Goal: Task Accomplishment & Management: Use online tool/utility

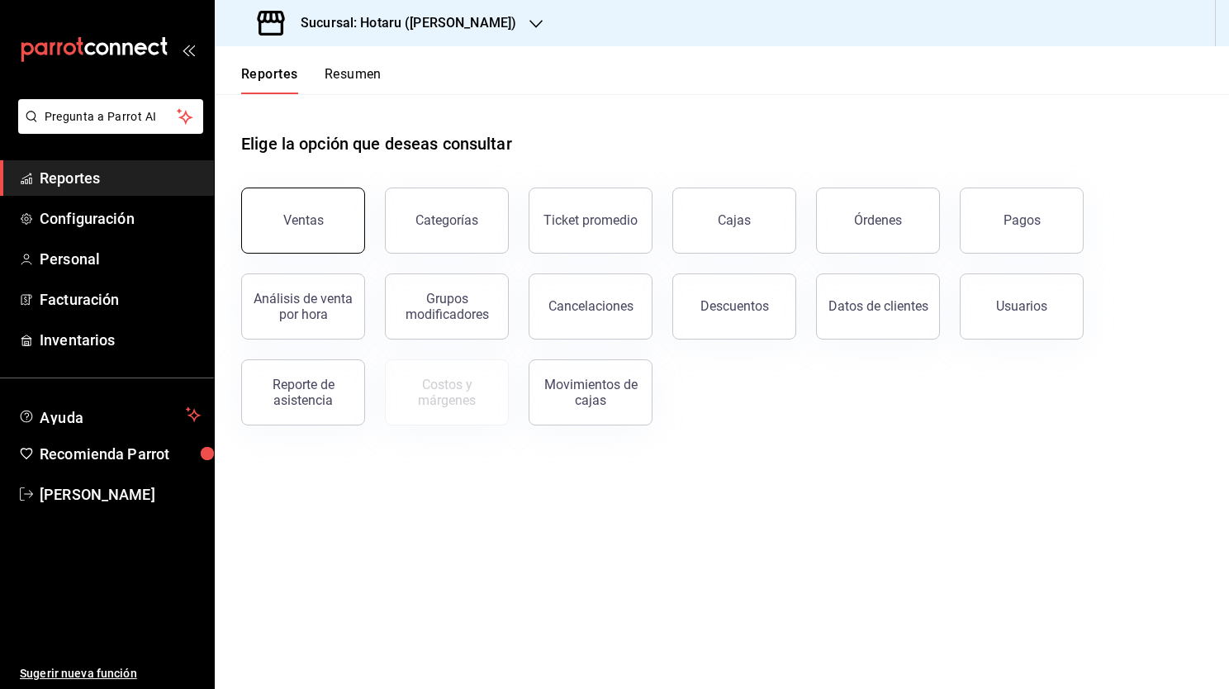
click at [312, 235] on button "Ventas" at bounding box center [303, 220] width 124 height 66
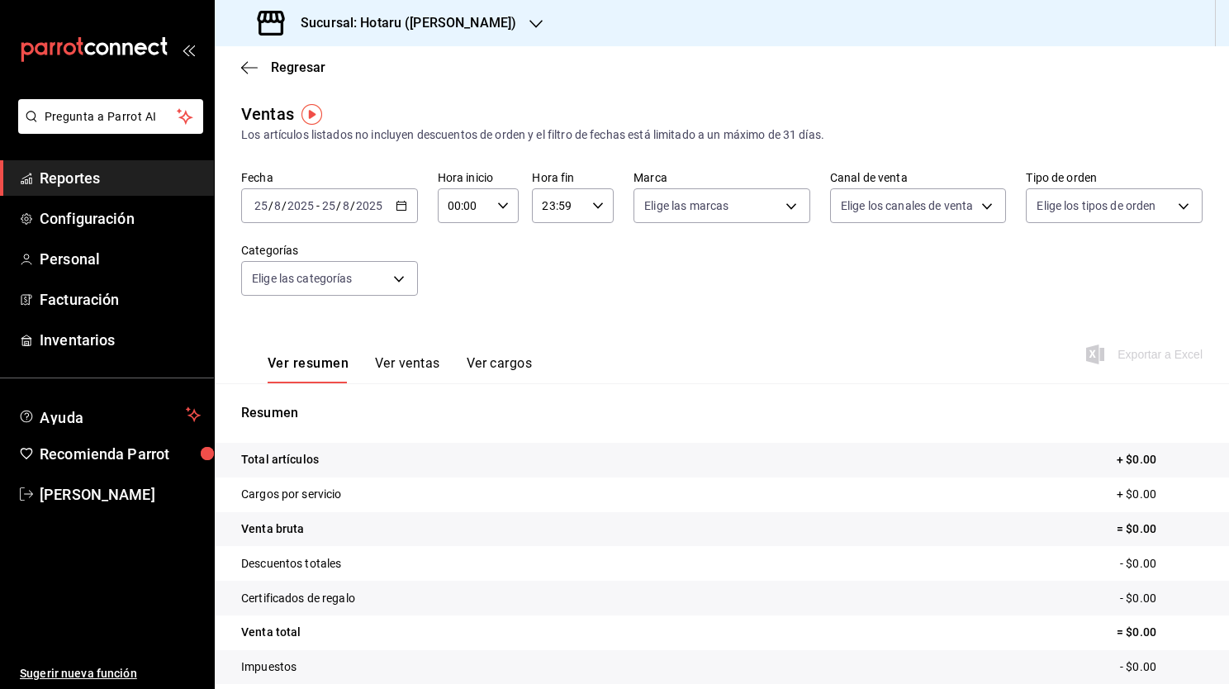
click at [411, 369] on button "Ver ventas" at bounding box center [407, 369] width 65 height 28
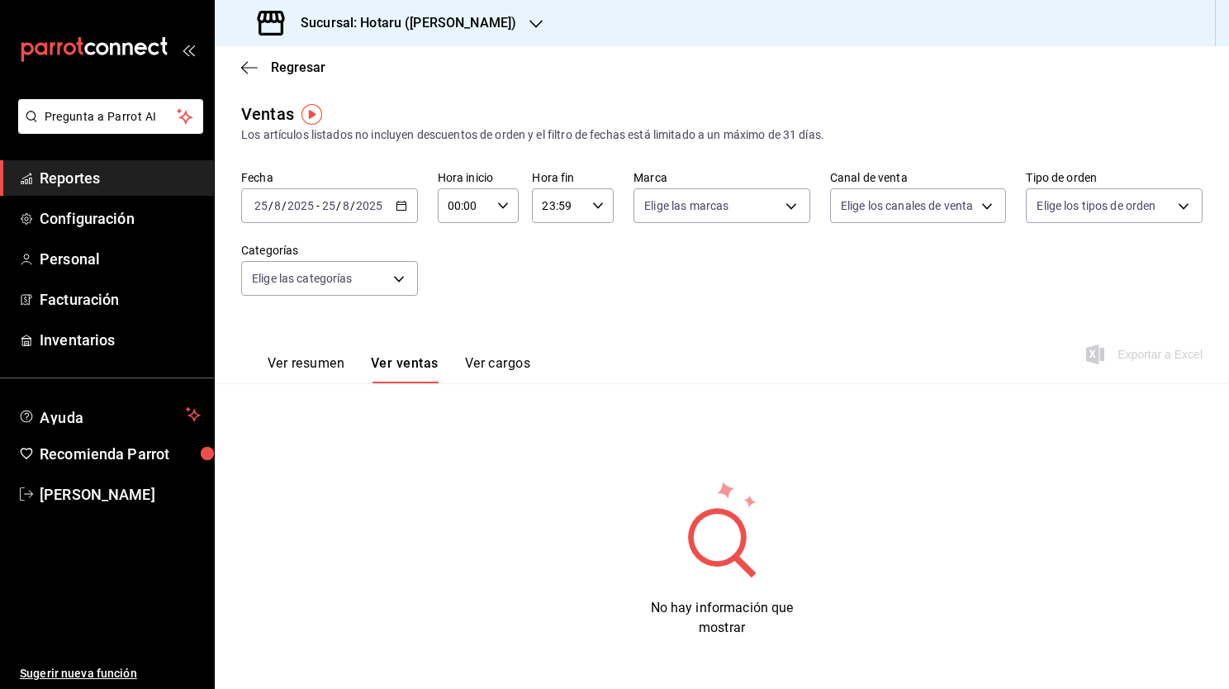
click at [349, 225] on div "Fecha [DATE] [DATE] - [DATE] [DATE] Hora inicio 00:00 Hora inicio Hora fin 23:5…" at bounding box center [721, 242] width 961 height 145
click at [387, 210] on div "[DATE] [DATE] - [DATE] [DATE]" at bounding box center [329, 205] width 177 height 35
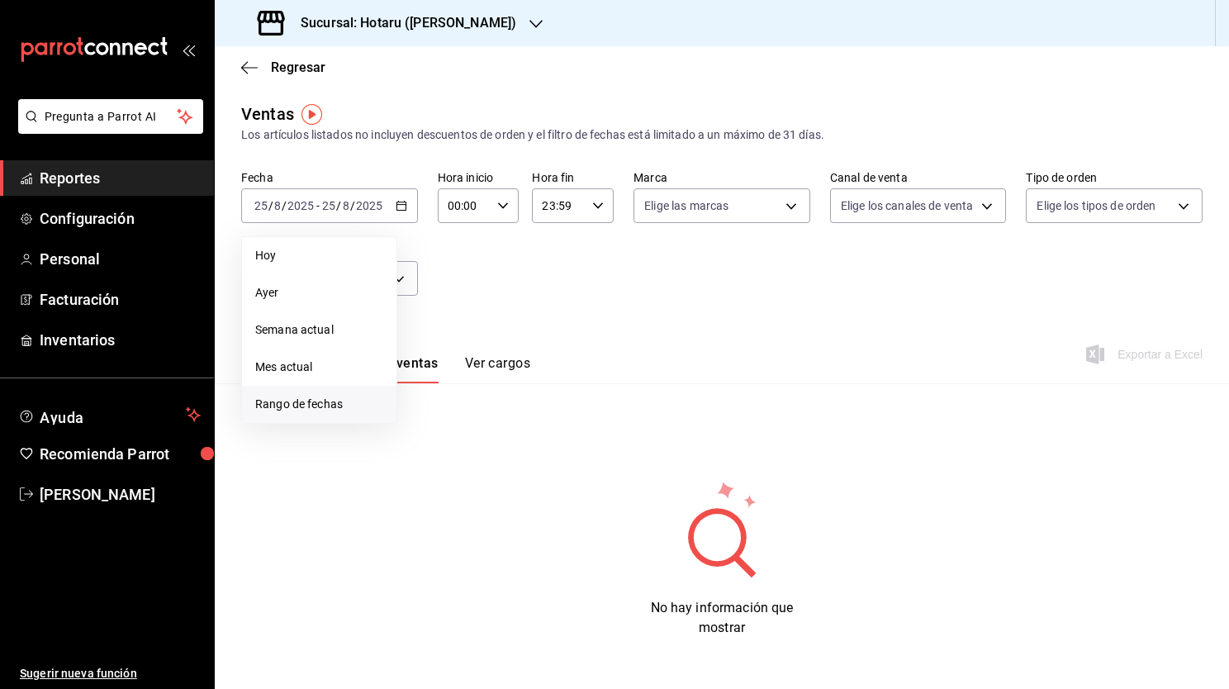
click at [331, 395] on li "Rango de fechas" at bounding box center [319, 404] width 154 height 37
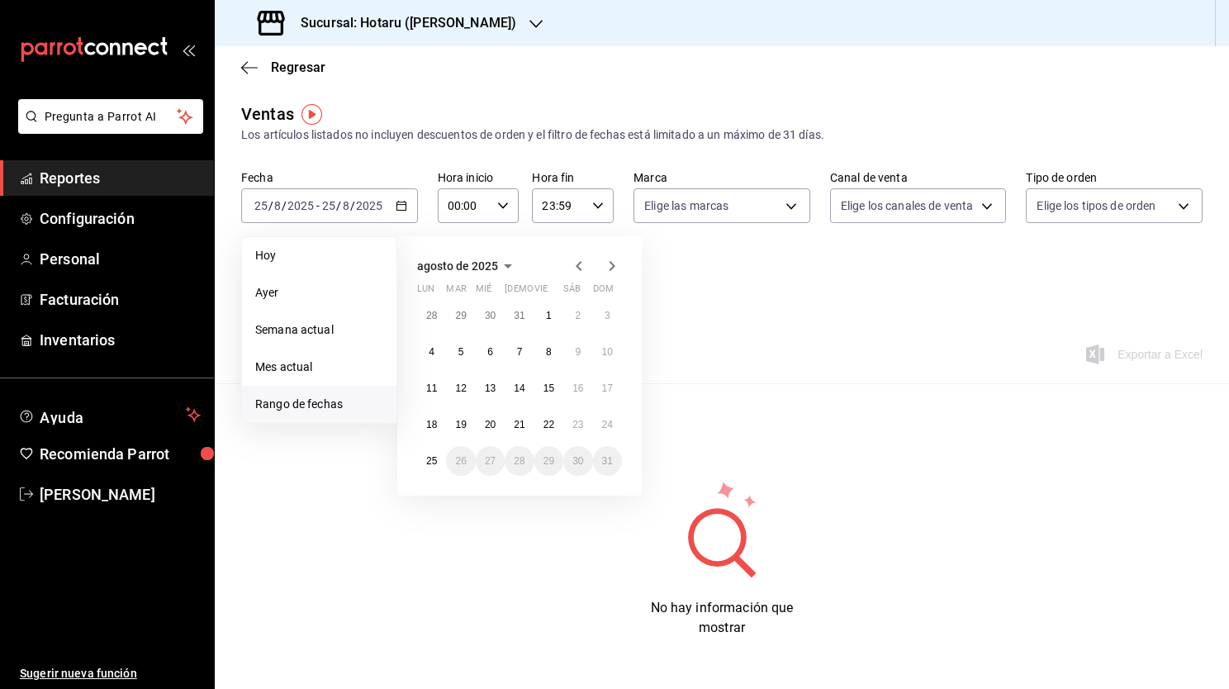
click at [360, 411] on span "Rango de fechas" at bounding box center [319, 404] width 128 height 17
click at [608, 431] on button "24" at bounding box center [607, 425] width 29 height 30
click at [434, 459] on abbr "25" at bounding box center [431, 461] width 11 height 12
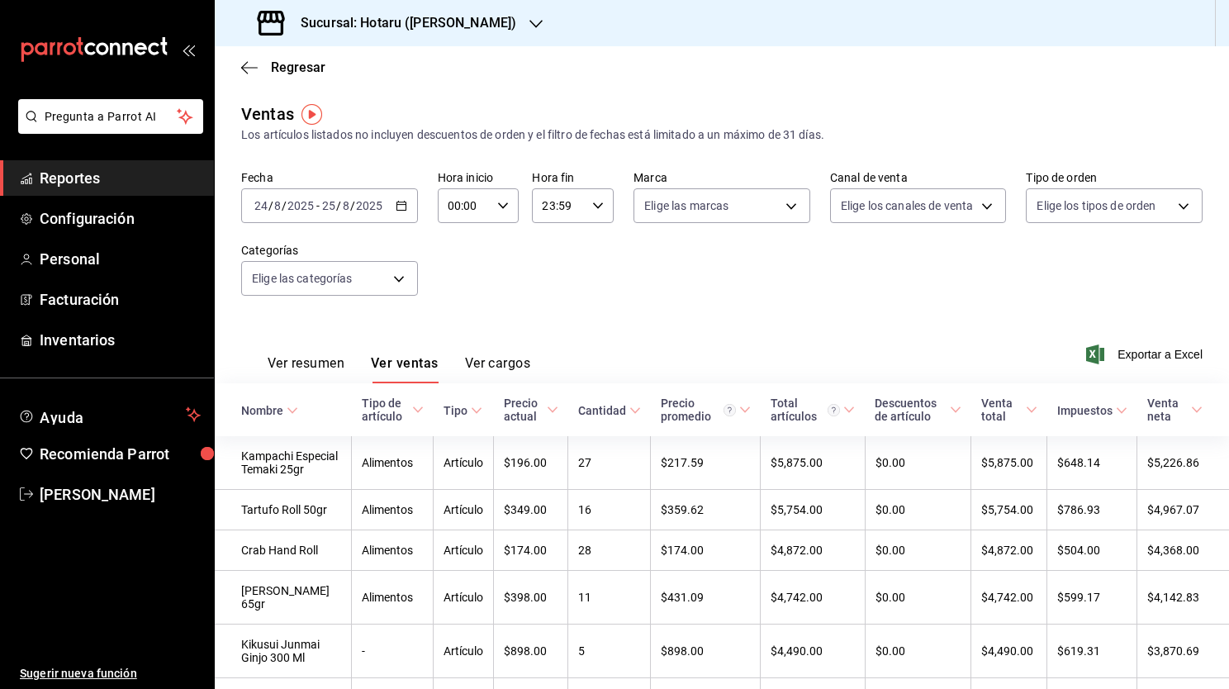
click at [502, 211] on icon "button" at bounding box center [503, 206] width 12 height 12
click at [447, 292] on button "01" at bounding box center [456, 287] width 34 height 33
type input "01:00"
click at [452, 306] on button "05" at bounding box center [455, 313] width 35 height 33
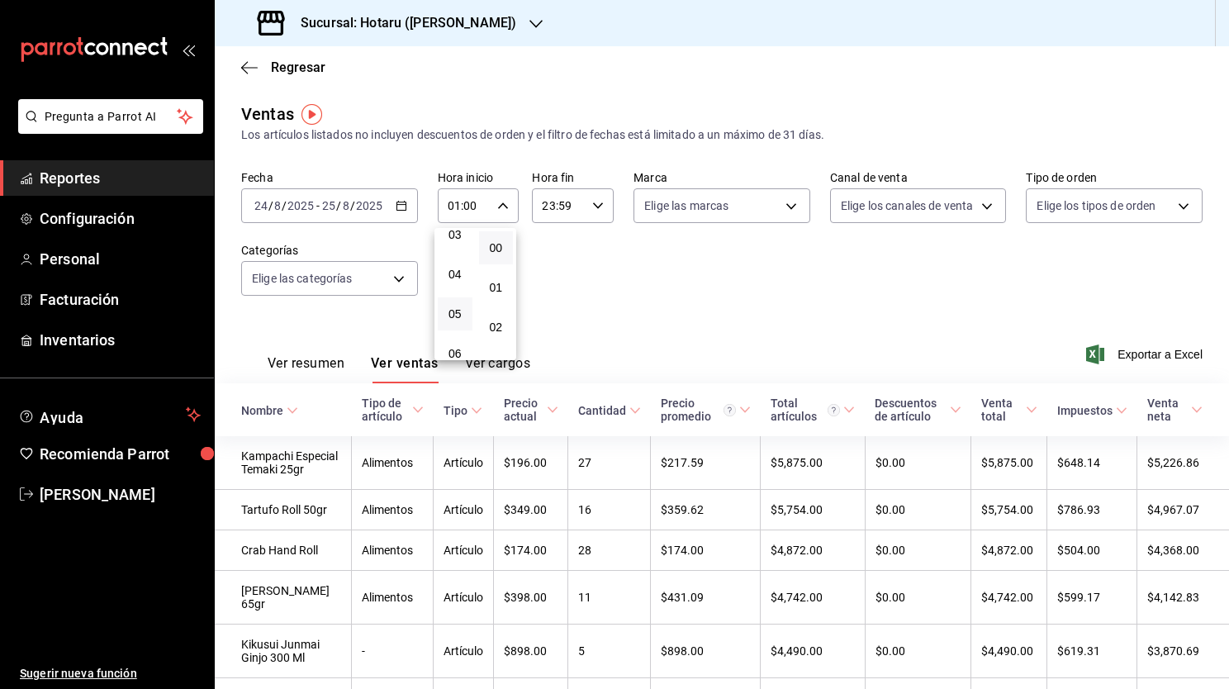
type input "05:00"
click at [628, 290] on div at bounding box center [614, 344] width 1229 height 689
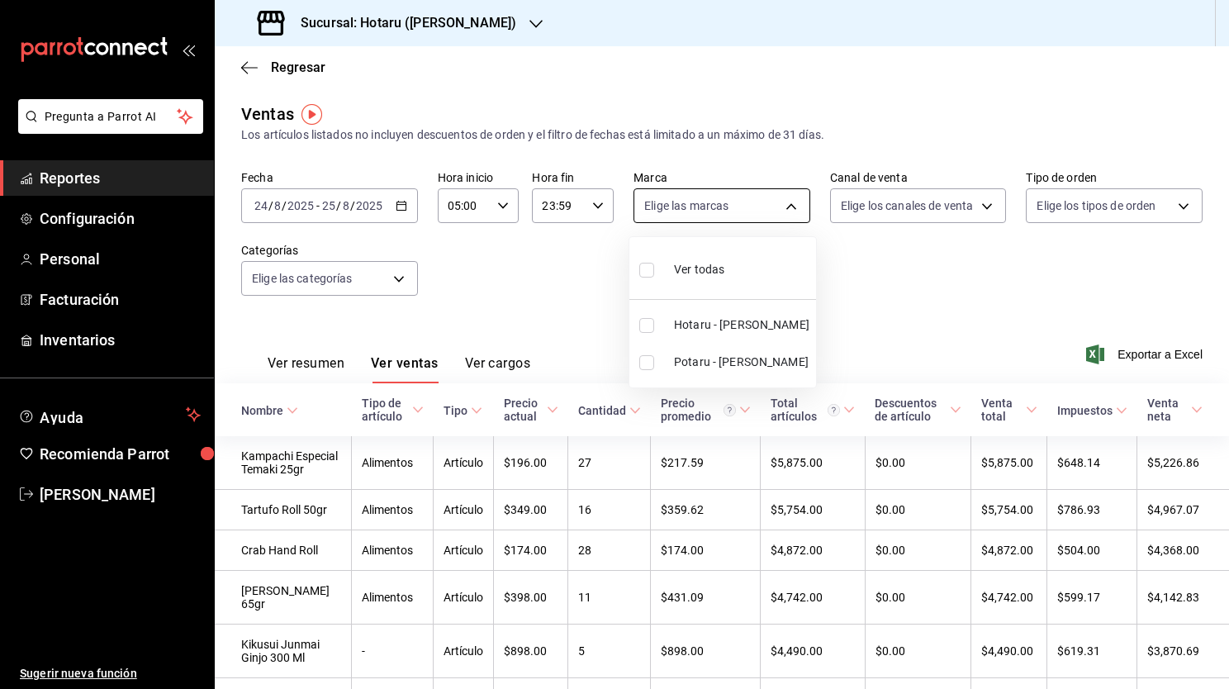
click at [743, 211] on body "Pregunta a Parrot AI Reportes Configuración Personal Facturación Inventarios Ay…" at bounding box center [614, 344] width 1229 height 689
click at [463, 28] on div at bounding box center [614, 344] width 1229 height 689
click at [471, 12] on div "Sucursal: Hotaru ([PERSON_NAME])" at bounding box center [388, 23] width 321 height 46
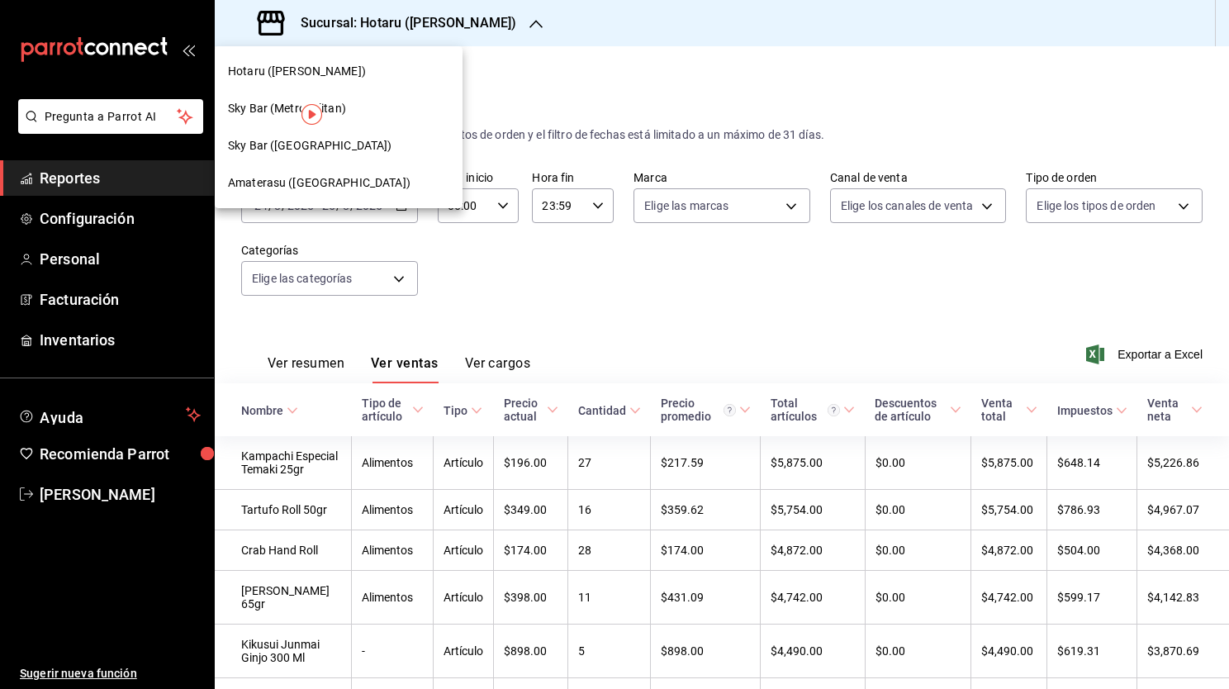
click at [357, 144] on span "Sky Bar ([GEOGRAPHIC_DATA])" at bounding box center [310, 145] width 164 height 17
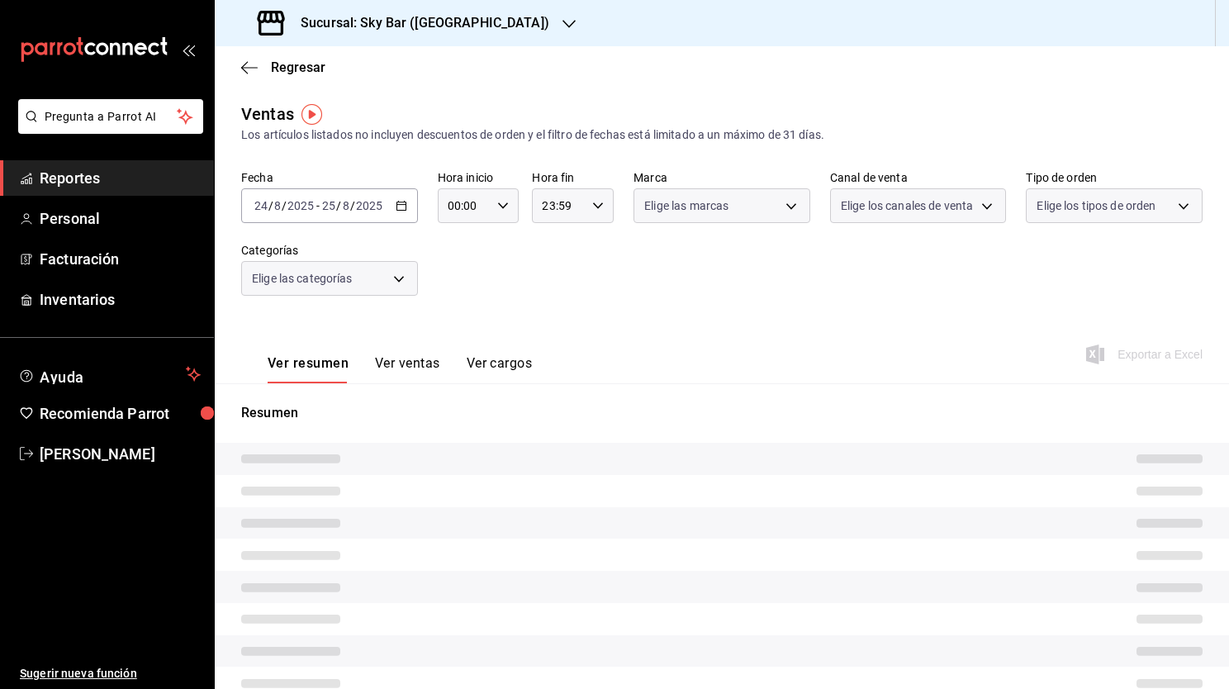
type input "05:00"
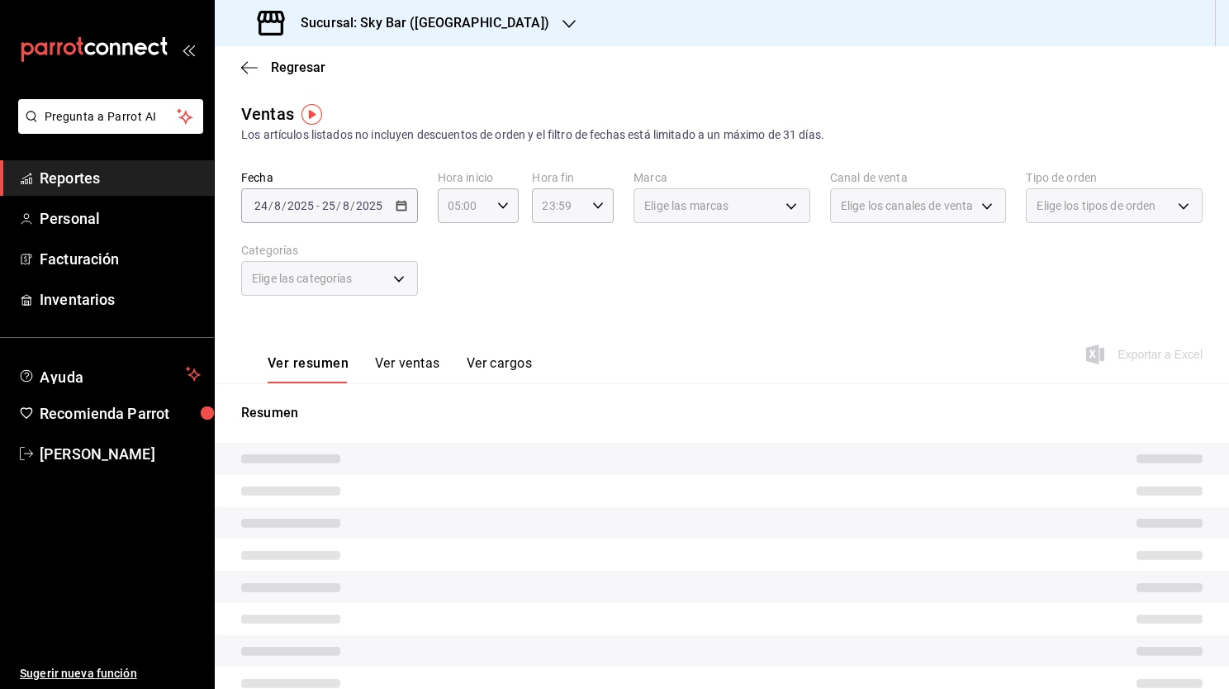
click at [671, 212] on span "Elige las marcas" at bounding box center [686, 205] width 84 height 17
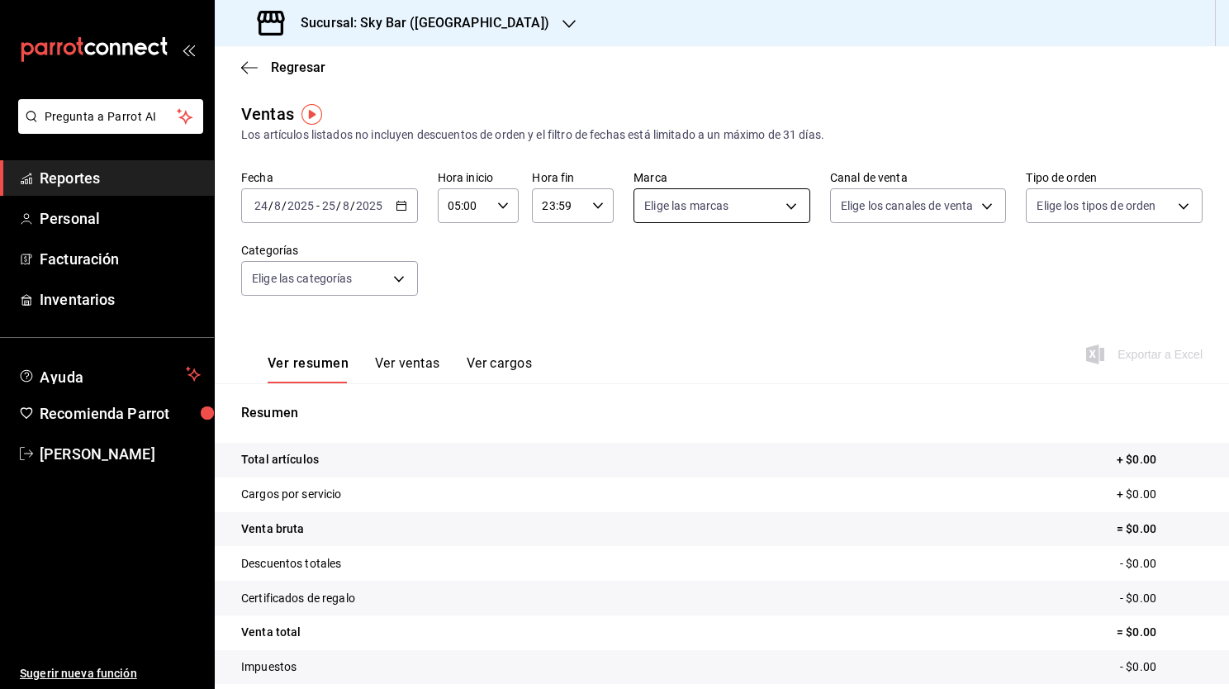
click at [671, 212] on body "Pregunta a Parrot AI Reportes Personal Facturación Inventarios Ayuda Recomienda…" at bounding box center [614, 344] width 1229 height 689
click at [641, 320] on input "checkbox" at bounding box center [646, 325] width 15 height 15
checkbox input "true"
type input "f6113b14-7b38-4bd7-a08d-10bbd8407b11"
checkbox input "true"
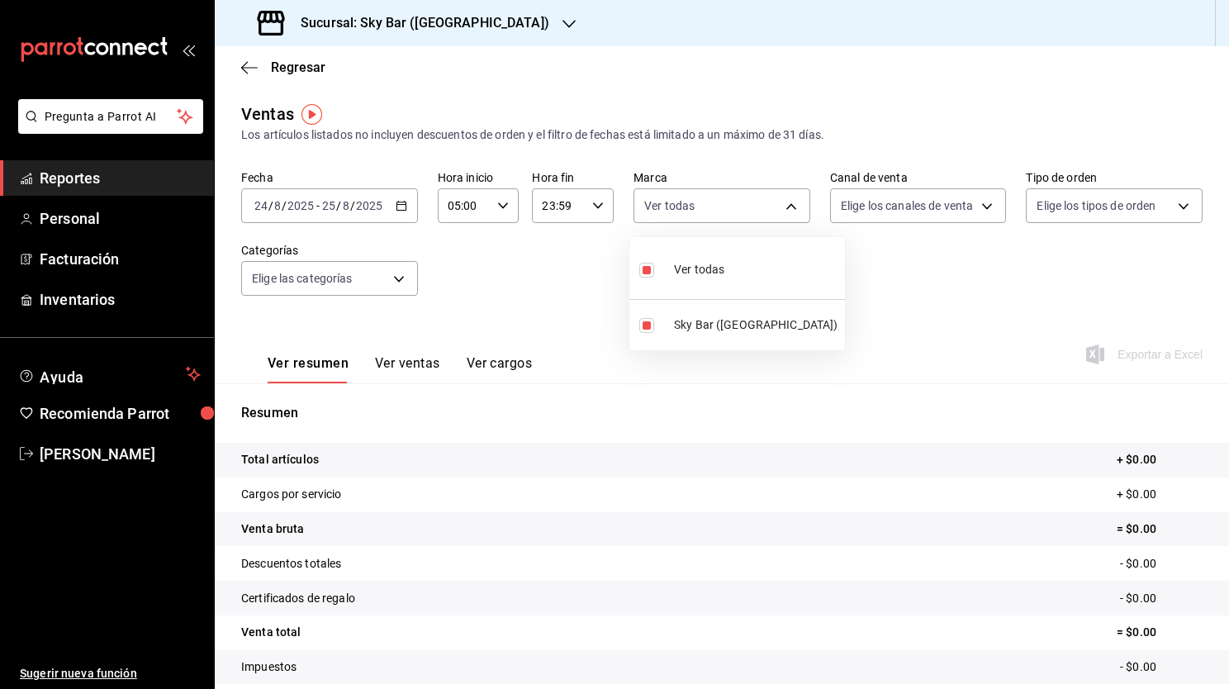
click at [463, 284] on div at bounding box center [614, 344] width 1229 height 689
click at [667, 215] on body "Pregunta a Parrot AI Reportes Personal Facturación Inventarios Ayuda Recomienda…" at bounding box center [614, 344] width 1229 height 689
click at [564, 276] on div at bounding box center [614, 344] width 1229 height 689
click at [562, 25] on icon "button" at bounding box center [568, 23] width 13 height 13
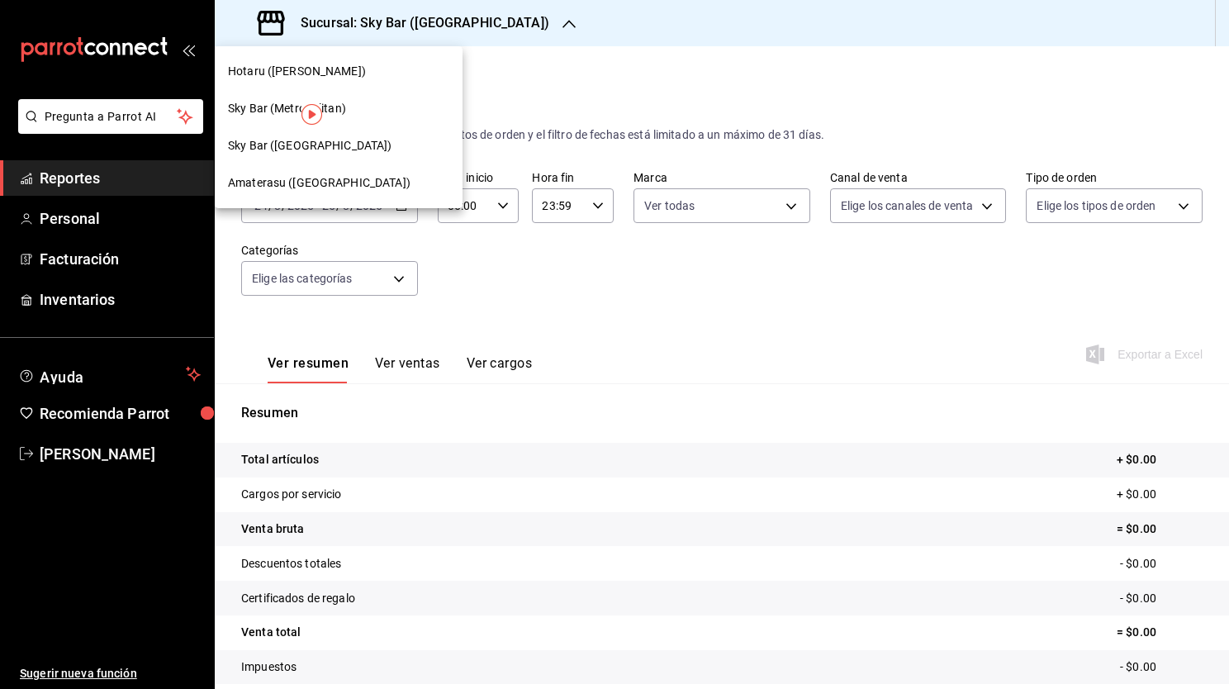
click at [401, 185] on div "Amaterasu ([GEOGRAPHIC_DATA])" at bounding box center [338, 182] width 221 height 17
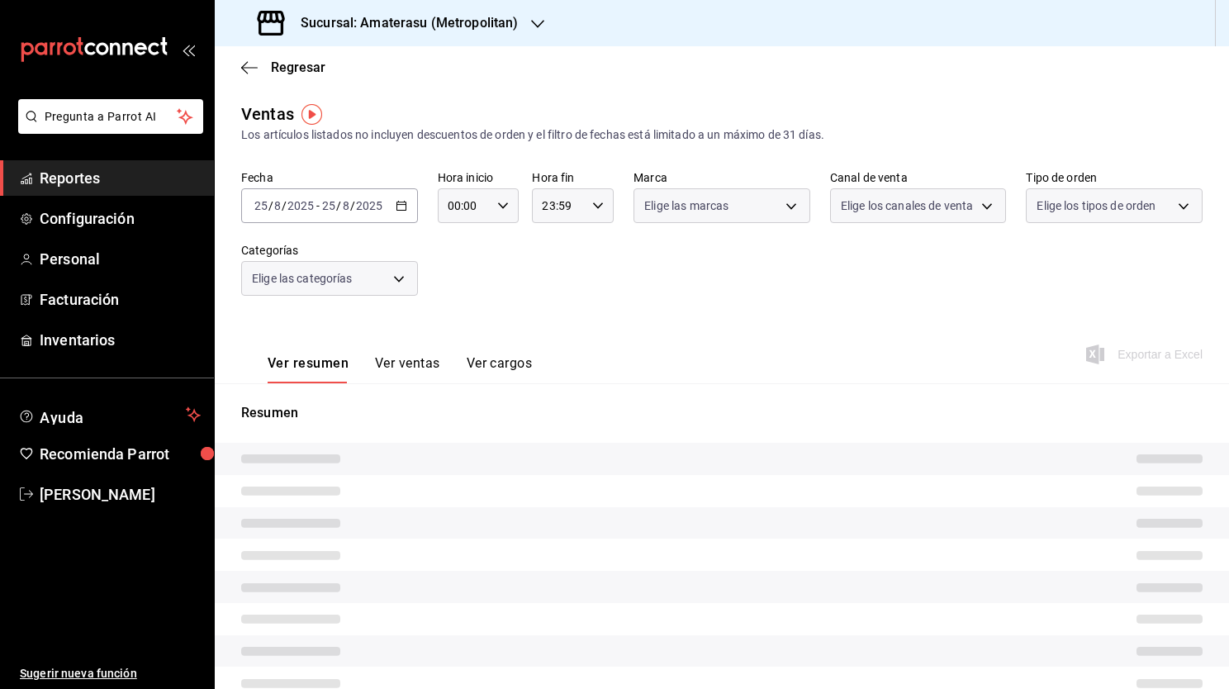
type input "05:00"
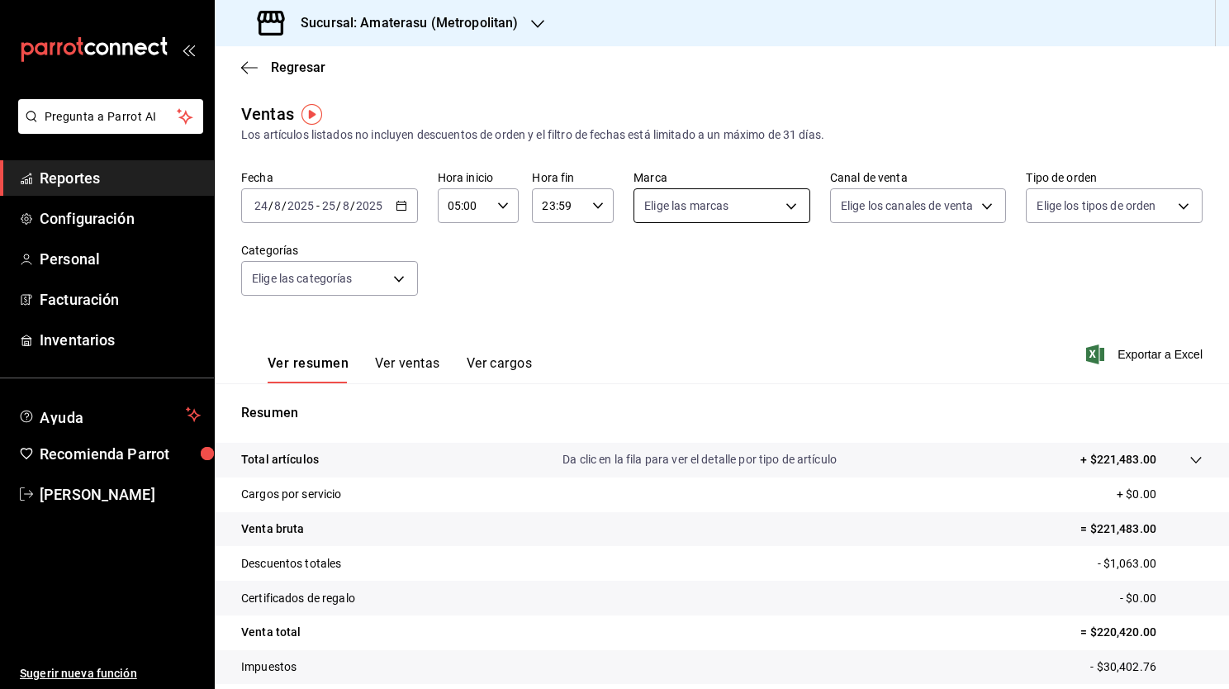
click at [696, 202] on body "Pregunta a Parrot AI Reportes Configuración Personal Facturación Inventarios Ay…" at bounding box center [614, 344] width 1229 height 689
click at [648, 359] on input "checkbox" at bounding box center [646, 362] width 15 height 15
checkbox input "true"
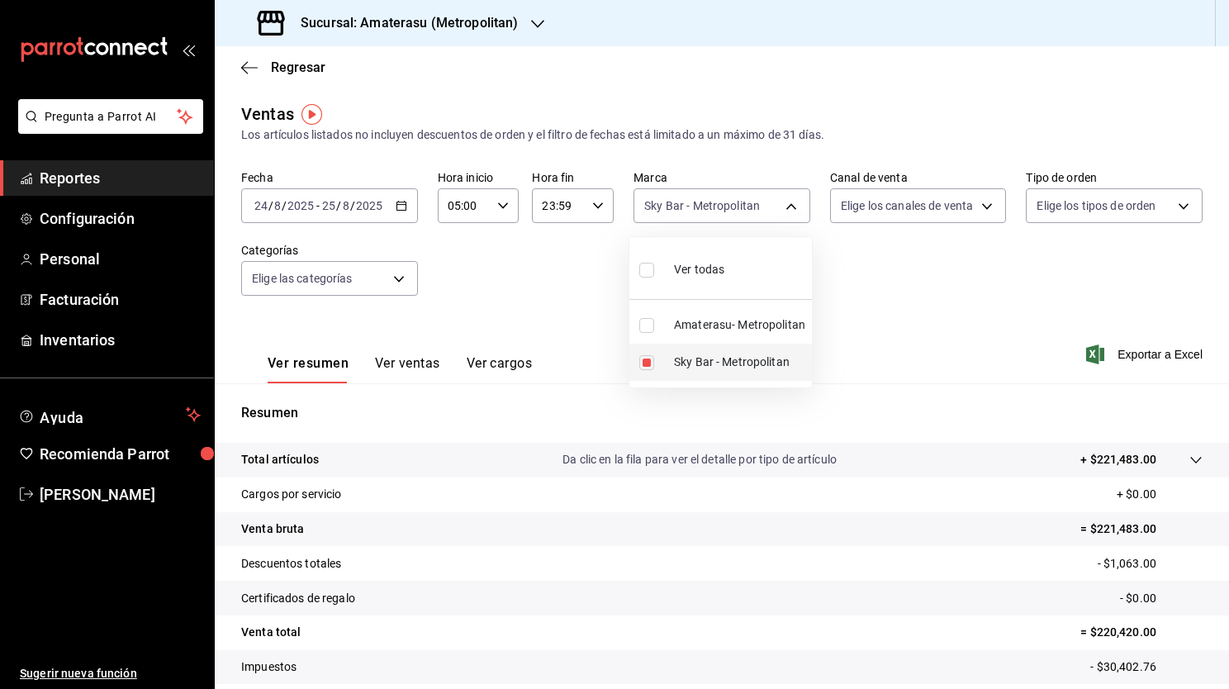
type input "f3afaab8-8c3d-4e49-a299-af9bdf6027b2"
click at [905, 312] on div at bounding box center [614, 344] width 1229 height 689
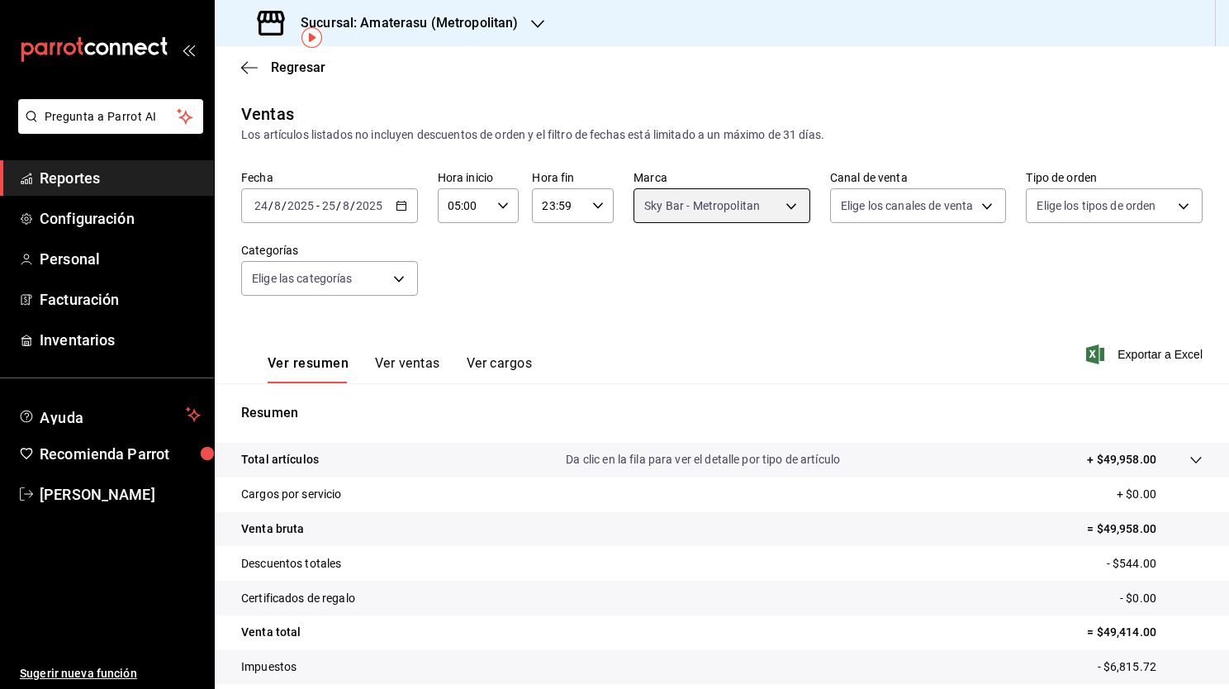
scroll to position [102, 0]
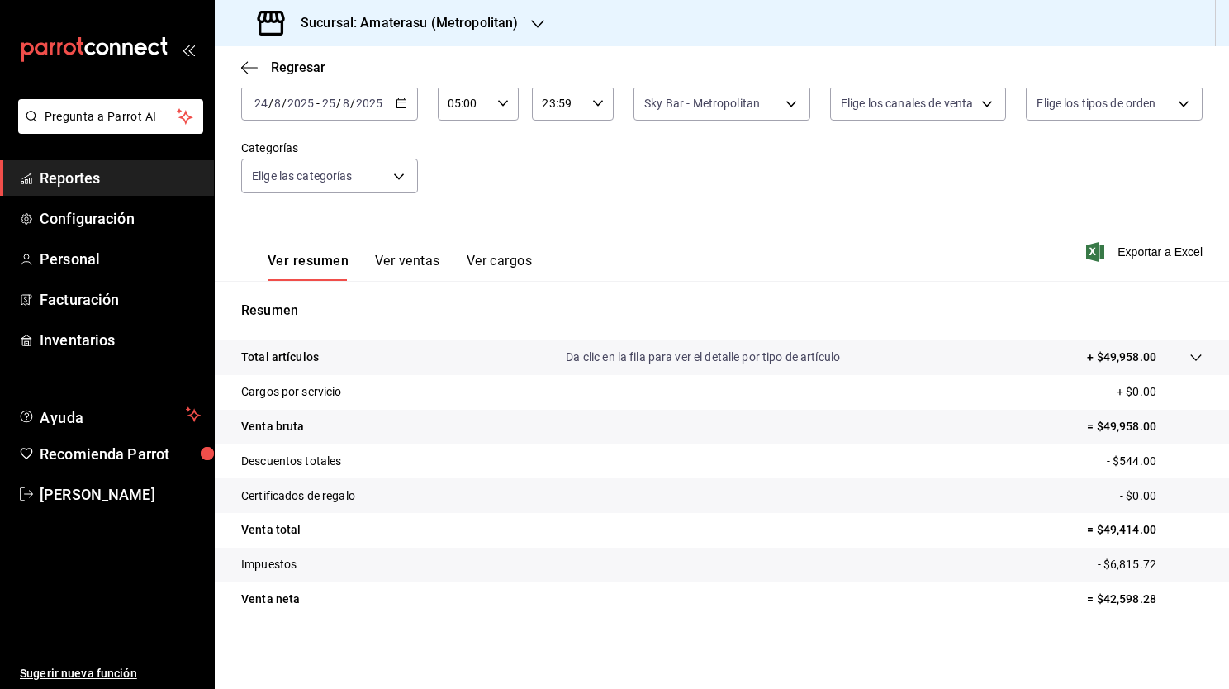
click at [1189, 357] on icon at bounding box center [1195, 357] width 13 height 13
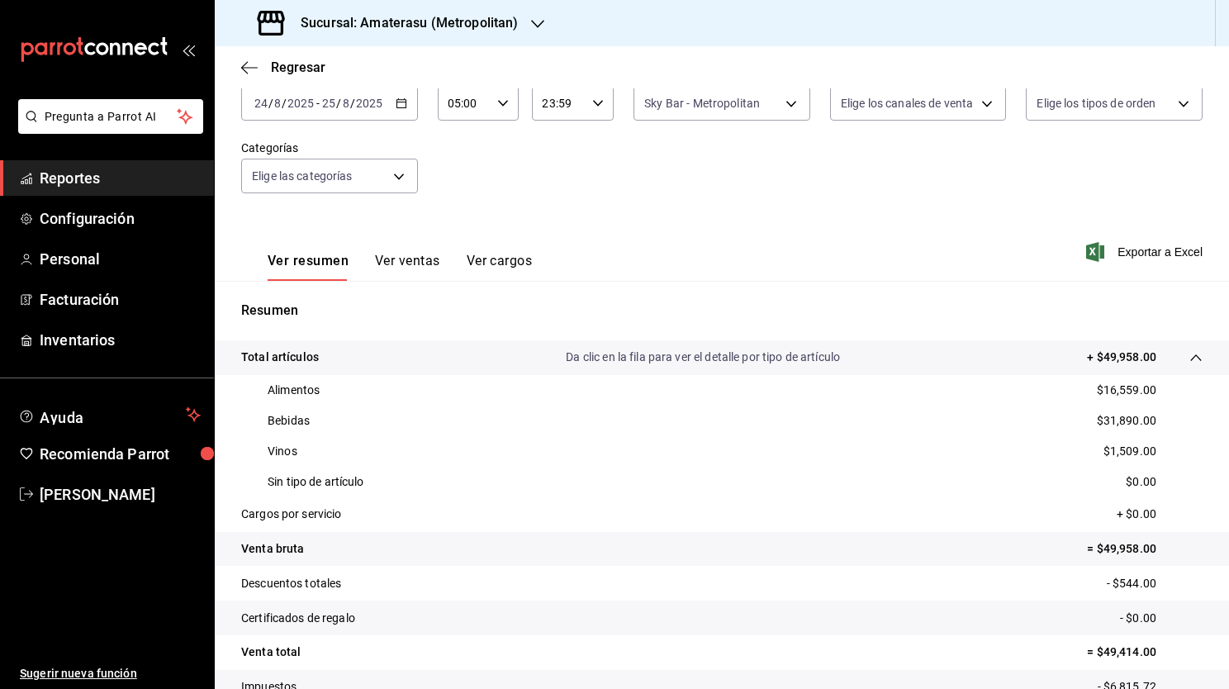
click at [396, 274] on button "Ver ventas" at bounding box center [407, 267] width 65 height 28
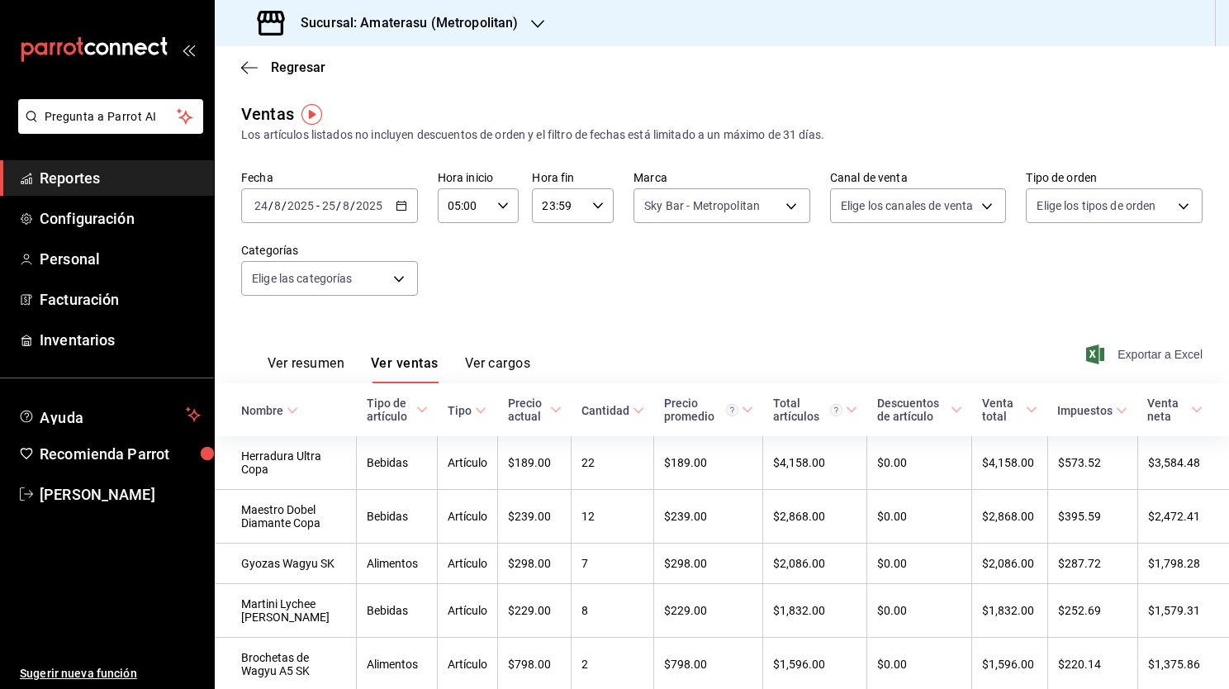
click at [1140, 345] on span "Exportar a Excel" at bounding box center [1145, 354] width 113 height 20
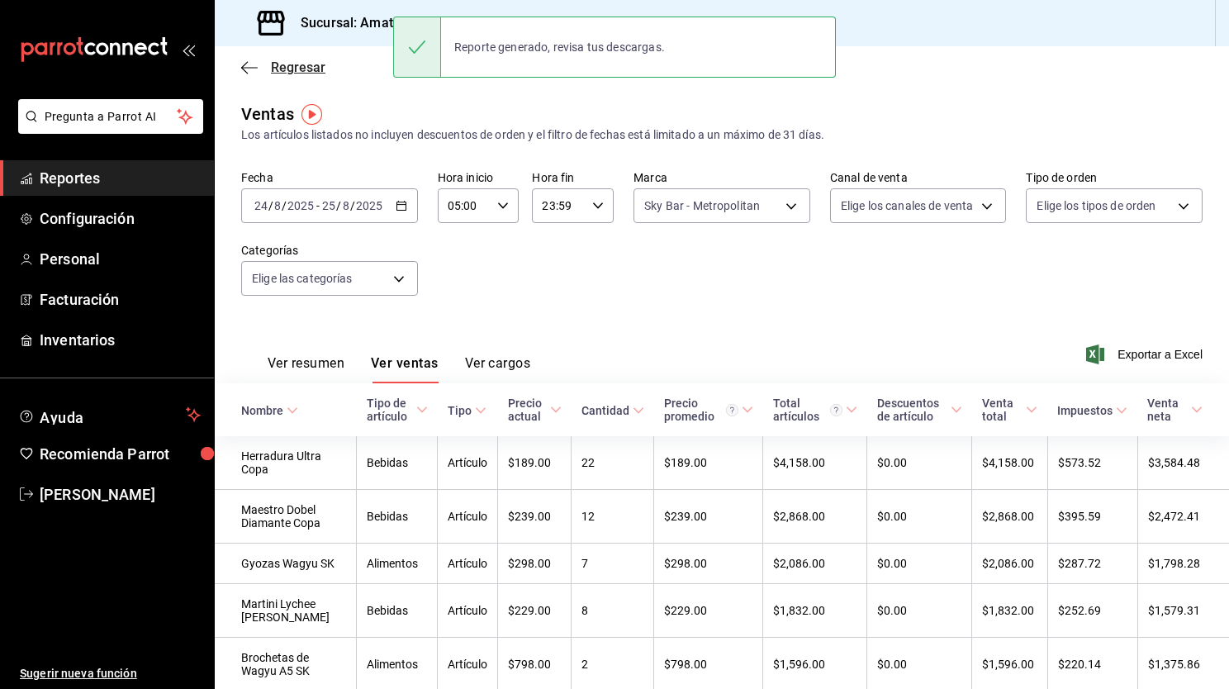
click at [248, 69] on icon "button" at bounding box center [249, 67] width 17 height 15
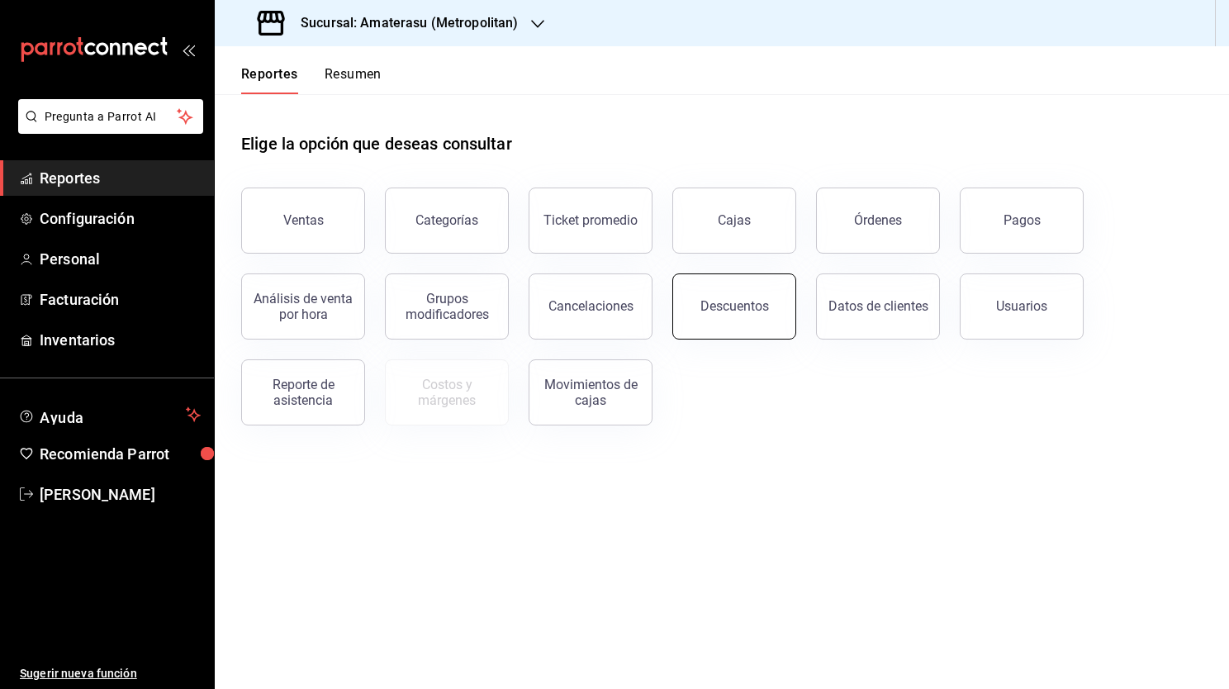
click at [752, 310] on div "Descuentos" at bounding box center [734, 306] width 69 height 16
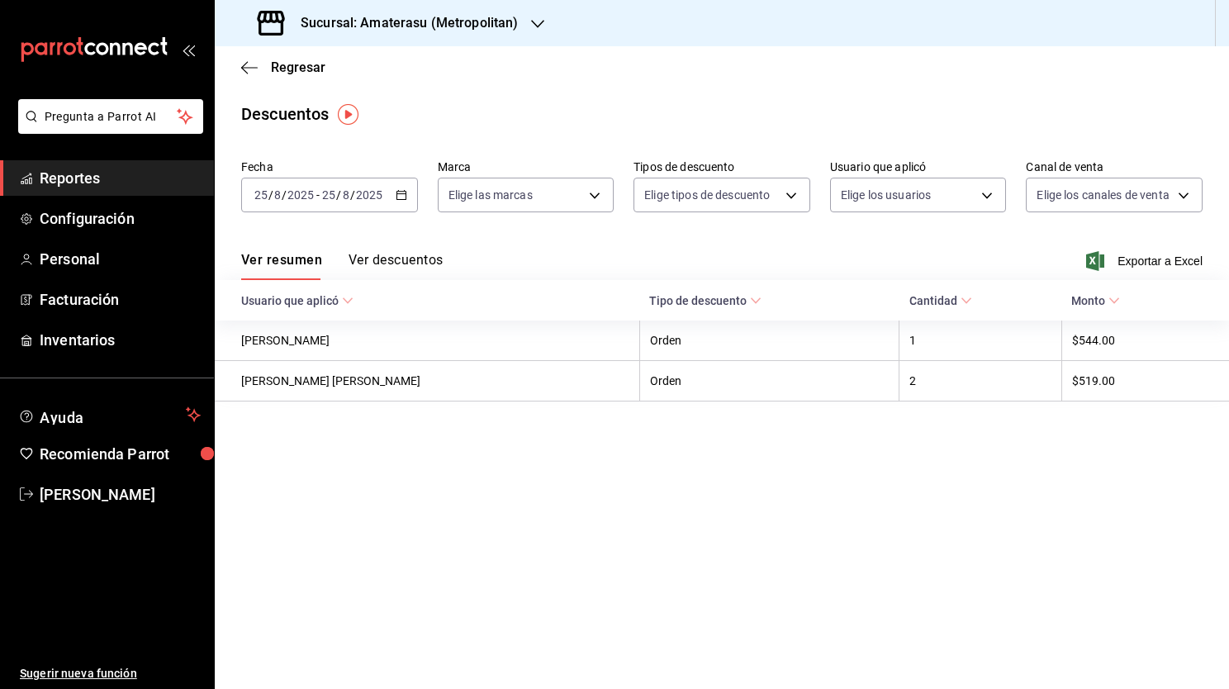
click at [399, 199] on div "[DATE] [DATE] - [DATE] [DATE]" at bounding box center [329, 195] width 177 height 35
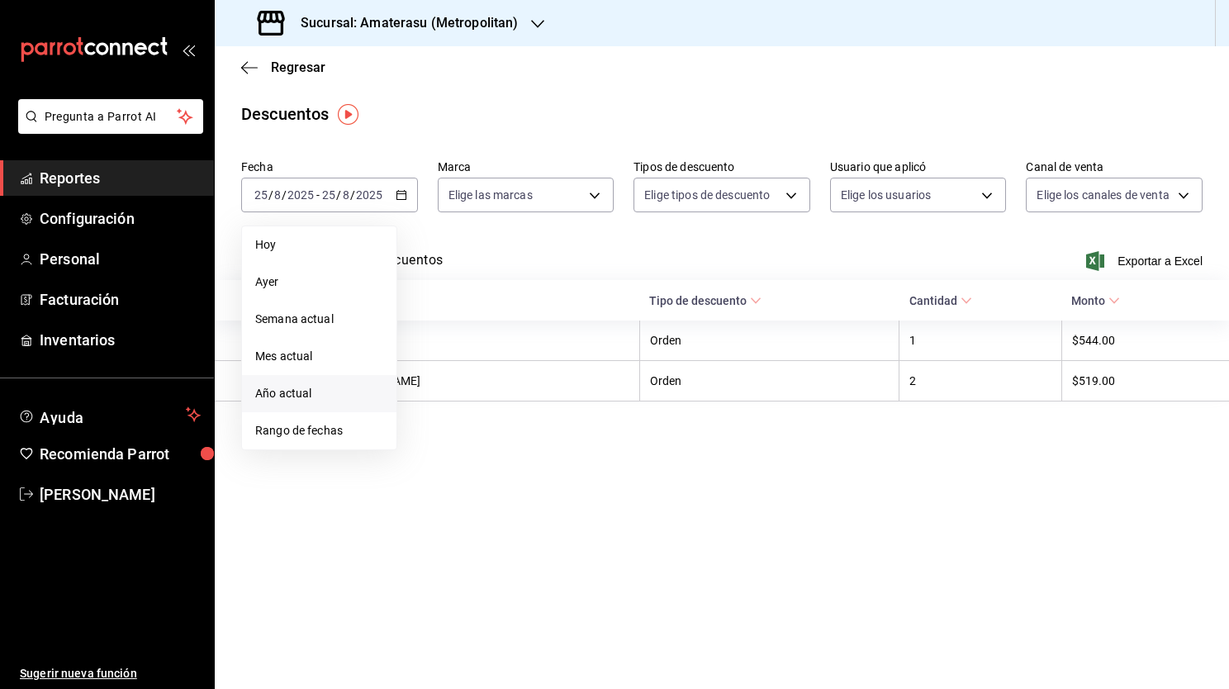
click at [372, 410] on ul "[PERSON_NAME] Semana actual Mes actual Año actual Rango de fechas" at bounding box center [319, 337] width 156 height 225
drag, startPoint x: 372, startPoint y: 410, endPoint x: 332, endPoint y: 434, distance: 46.3
click at [332, 434] on span "Rango de fechas" at bounding box center [319, 430] width 128 height 17
click at [608, 425] on button "24" at bounding box center [607, 414] width 29 height 30
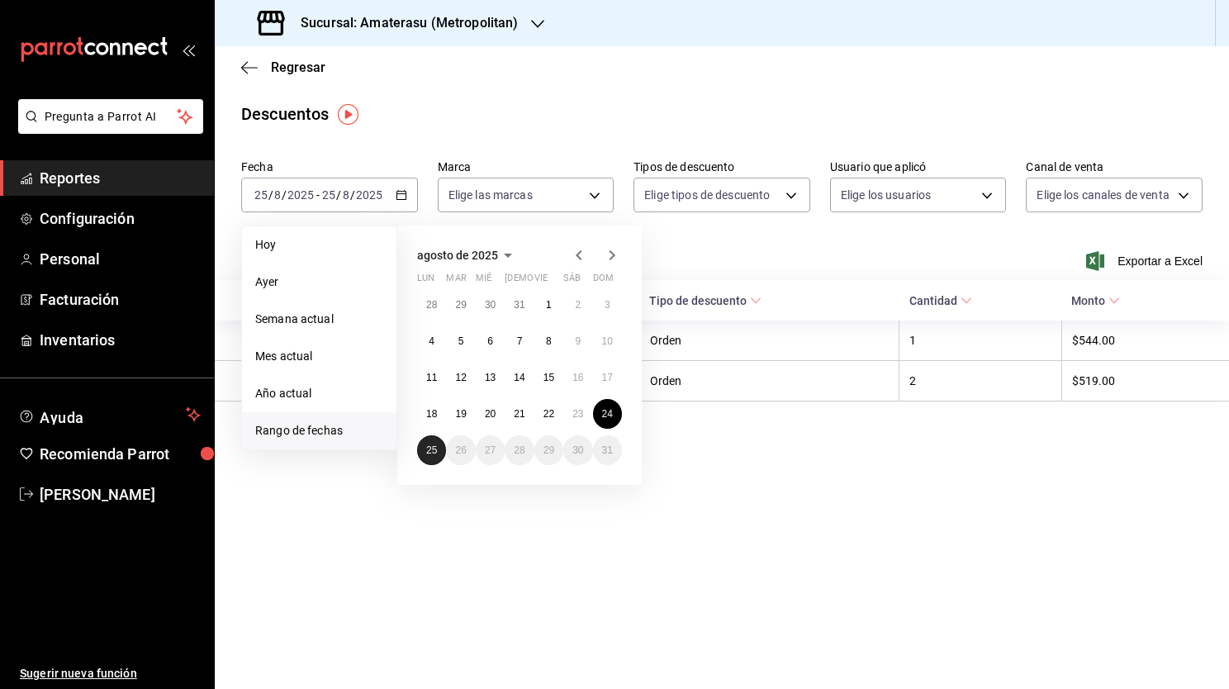
click at [432, 461] on button "25" at bounding box center [431, 450] width 29 height 30
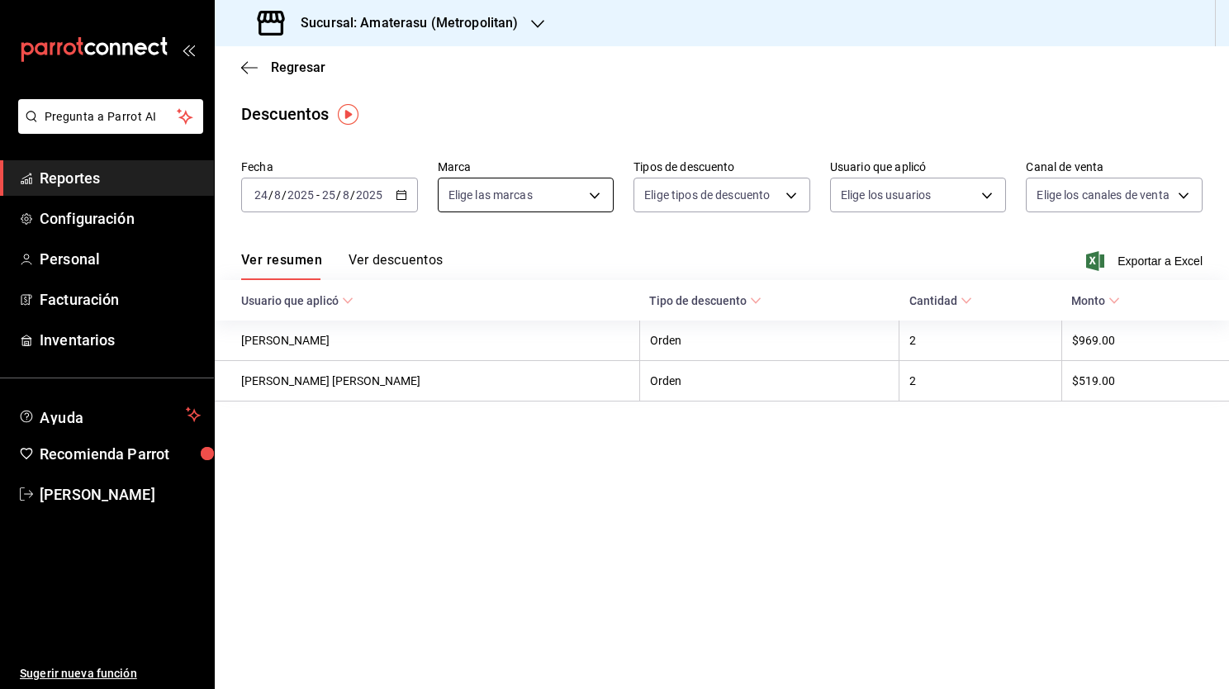
click at [536, 194] on body "Pregunta a Parrot AI Reportes Configuración Personal Facturación Inventarios Ay…" at bounding box center [614, 344] width 1229 height 689
click at [512, 355] on span "Sky Bar - Metropolitan" at bounding box center [548, 351] width 131 height 17
type input "f3afaab8-8c3d-4e49-a299-af9bdf6027b2"
checkbox input "true"
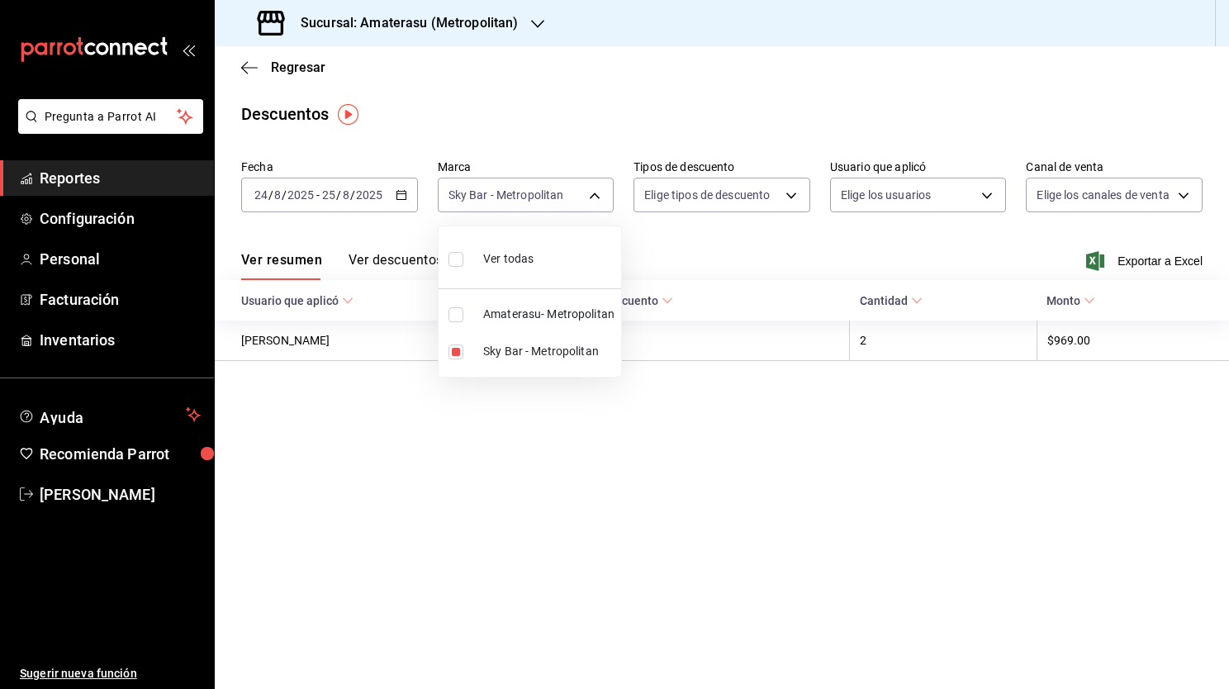
click at [740, 238] on div at bounding box center [614, 344] width 1229 height 689
click at [434, 268] on button "Ver descuentos" at bounding box center [396, 266] width 94 height 28
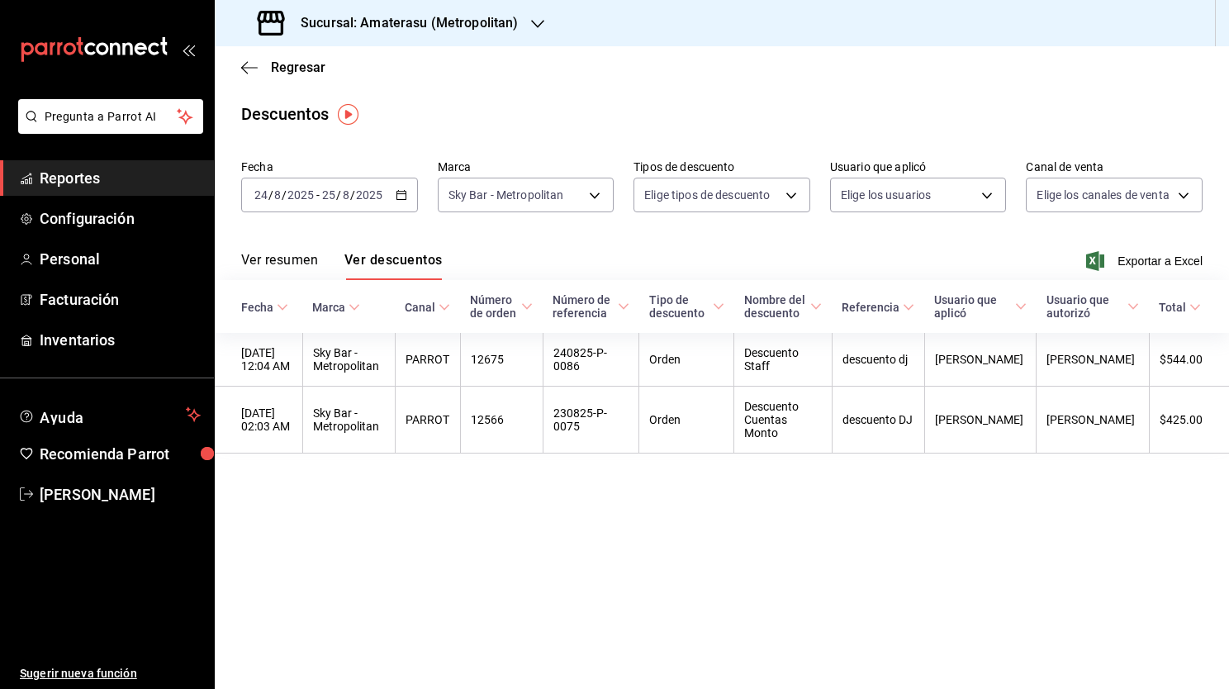
click at [307, 273] on button "Ver resumen" at bounding box center [279, 266] width 77 height 28
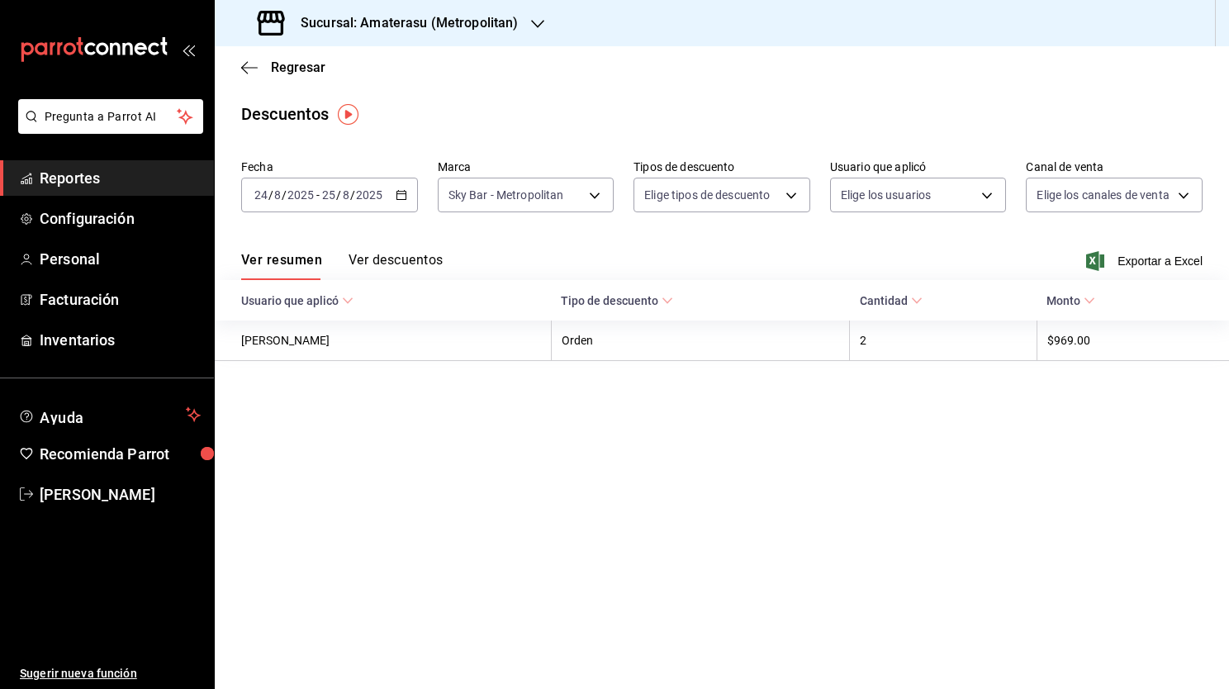
click at [366, 261] on button "Ver descuentos" at bounding box center [396, 266] width 94 height 28
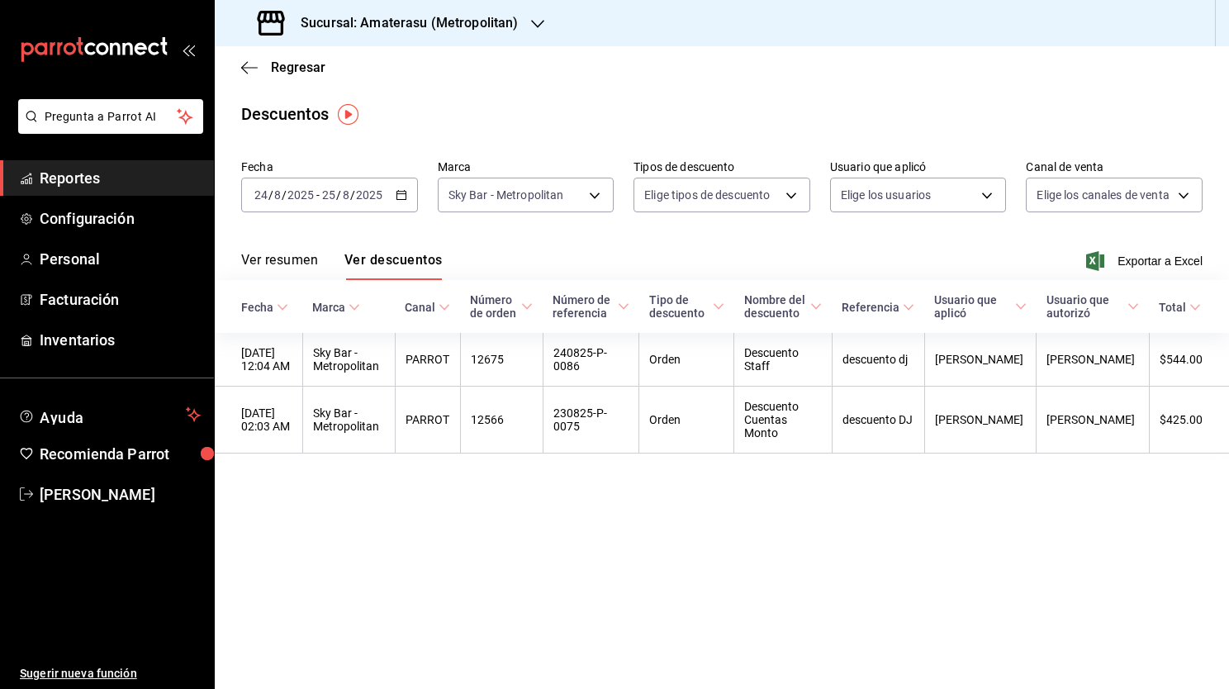
click at [241, 78] on div "Regresar" at bounding box center [722, 67] width 1014 height 42
click at [249, 60] on icon "button" at bounding box center [249, 67] width 17 height 15
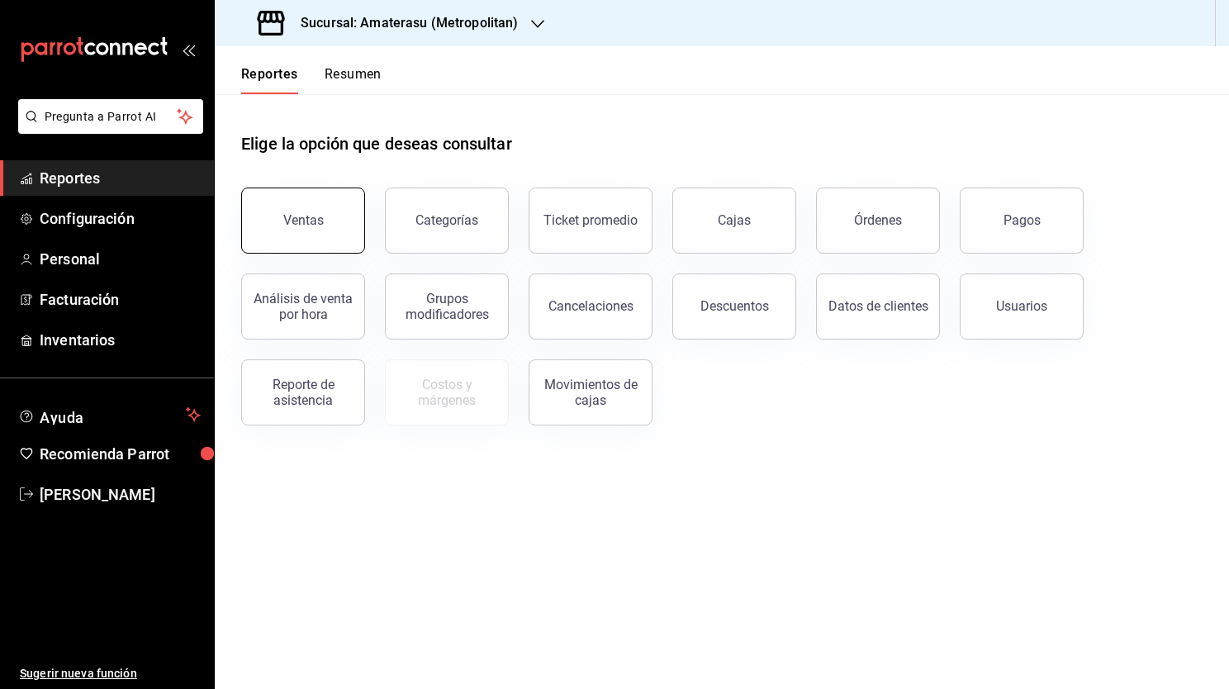
click at [334, 244] on button "Ventas" at bounding box center [303, 220] width 124 height 66
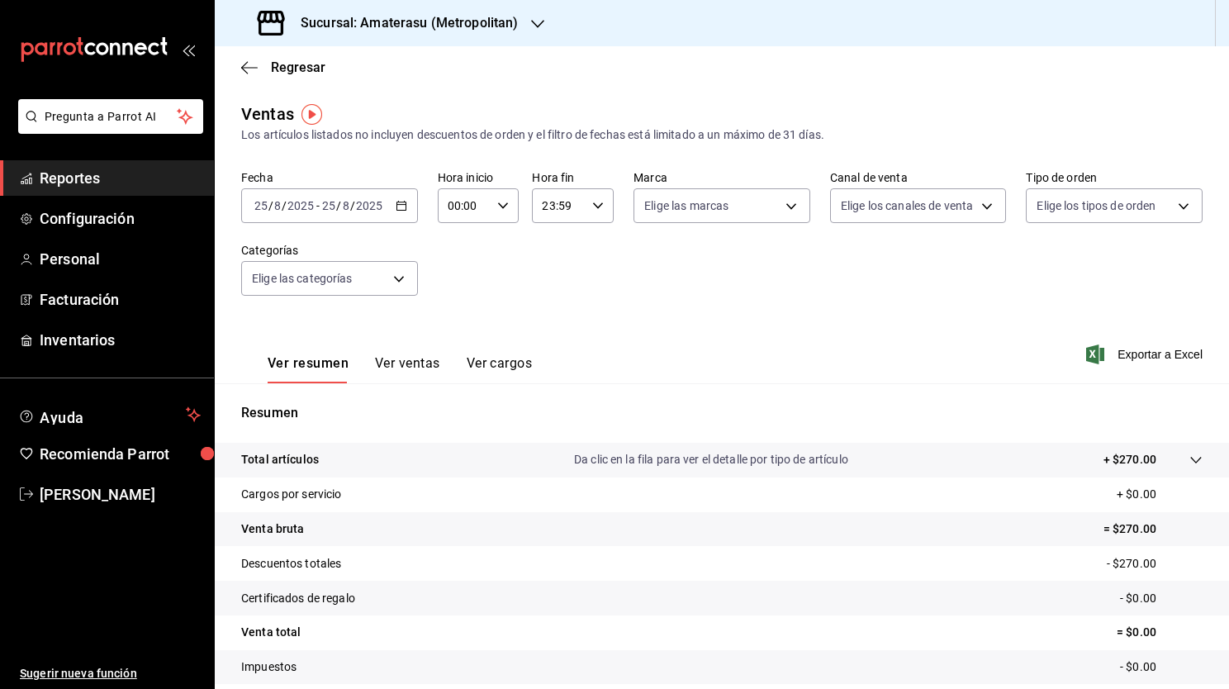
click at [401, 209] on icon "button" at bounding box center [402, 206] width 12 height 12
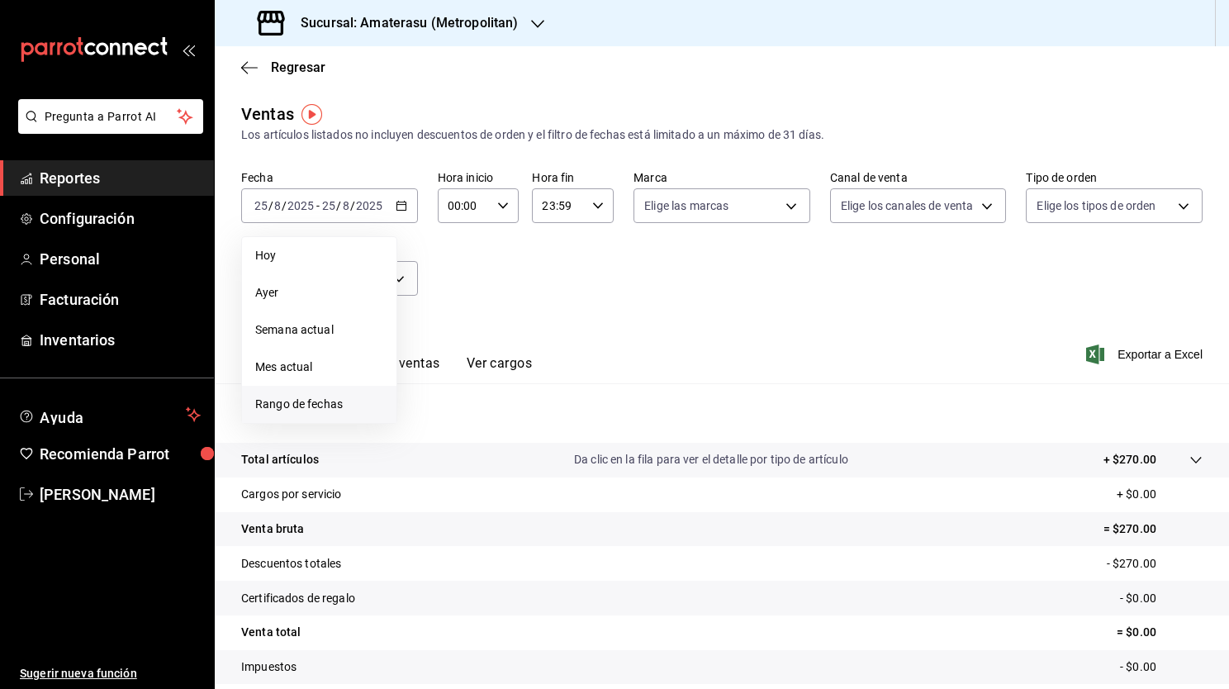
click at [334, 396] on span "Rango de fechas" at bounding box center [319, 404] width 128 height 17
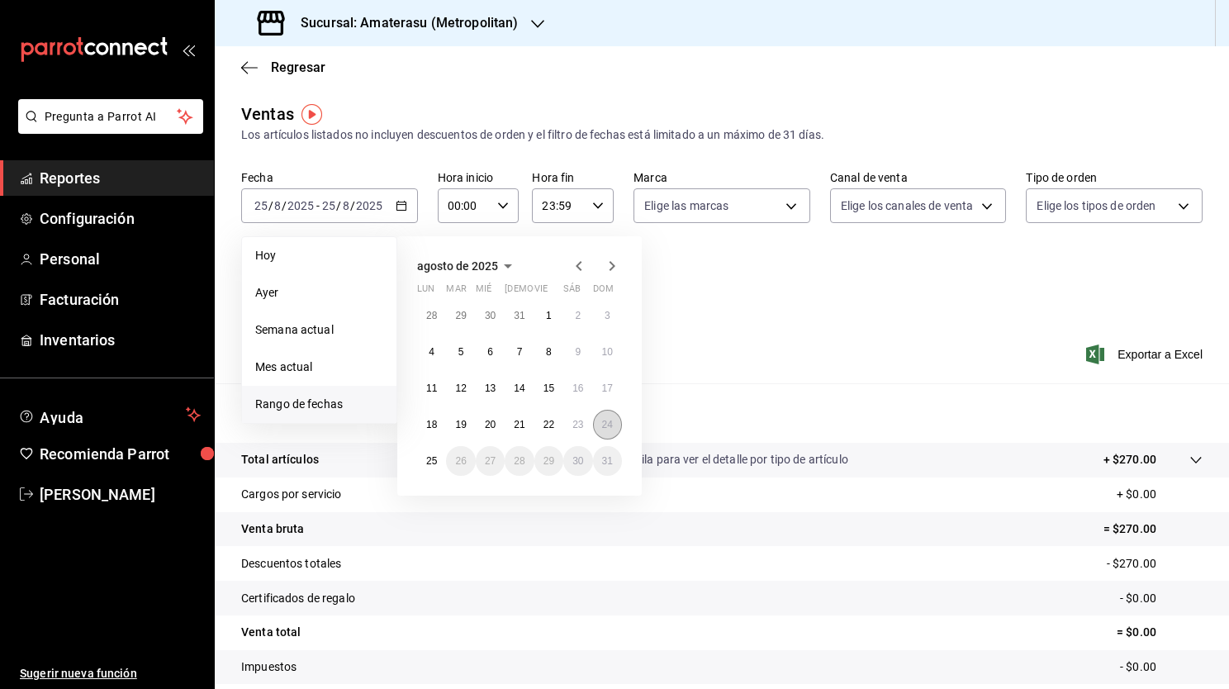
click at [601, 432] on button "24" at bounding box center [607, 425] width 29 height 30
click at [431, 474] on button "25" at bounding box center [431, 461] width 29 height 30
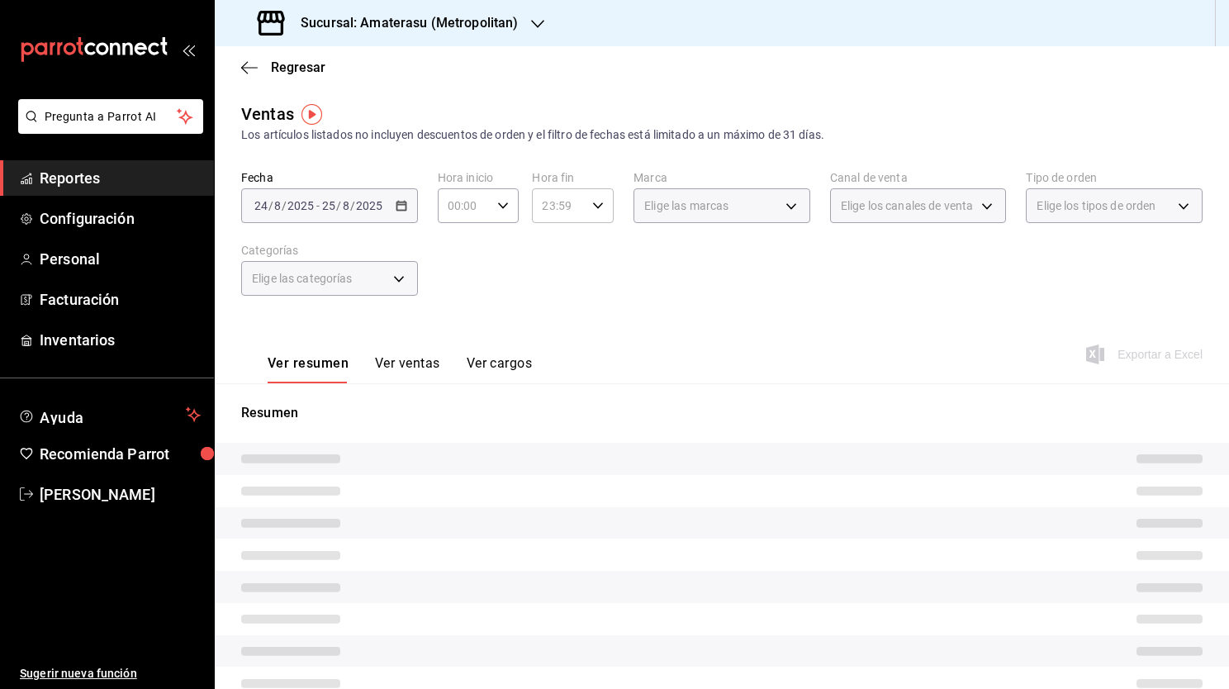
click at [514, 212] on div "00:00 Hora inicio" at bounding box center [479, 205] width 82 height 35
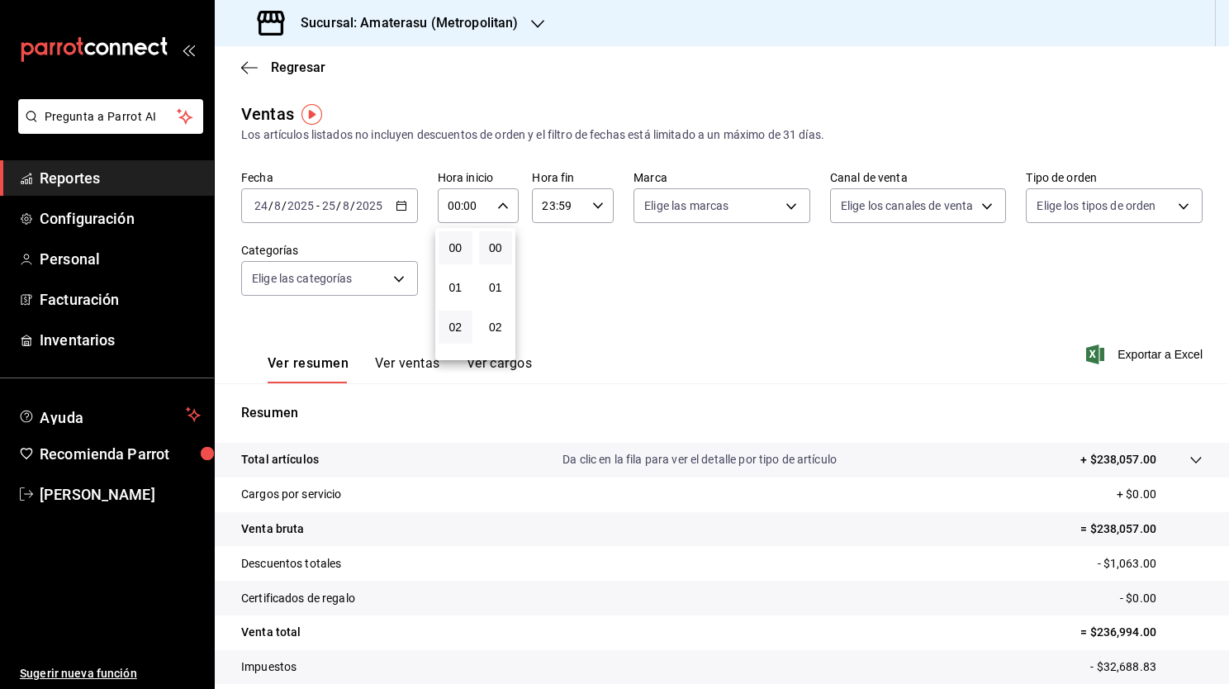
click at [456, 315] on button "02" at bounding box center [456, 327] width 34 height 33
type input "02:00"
click at [456, 339] on button "05" at bounding box center [456, 346] width 34 height 33
type input "05:00"
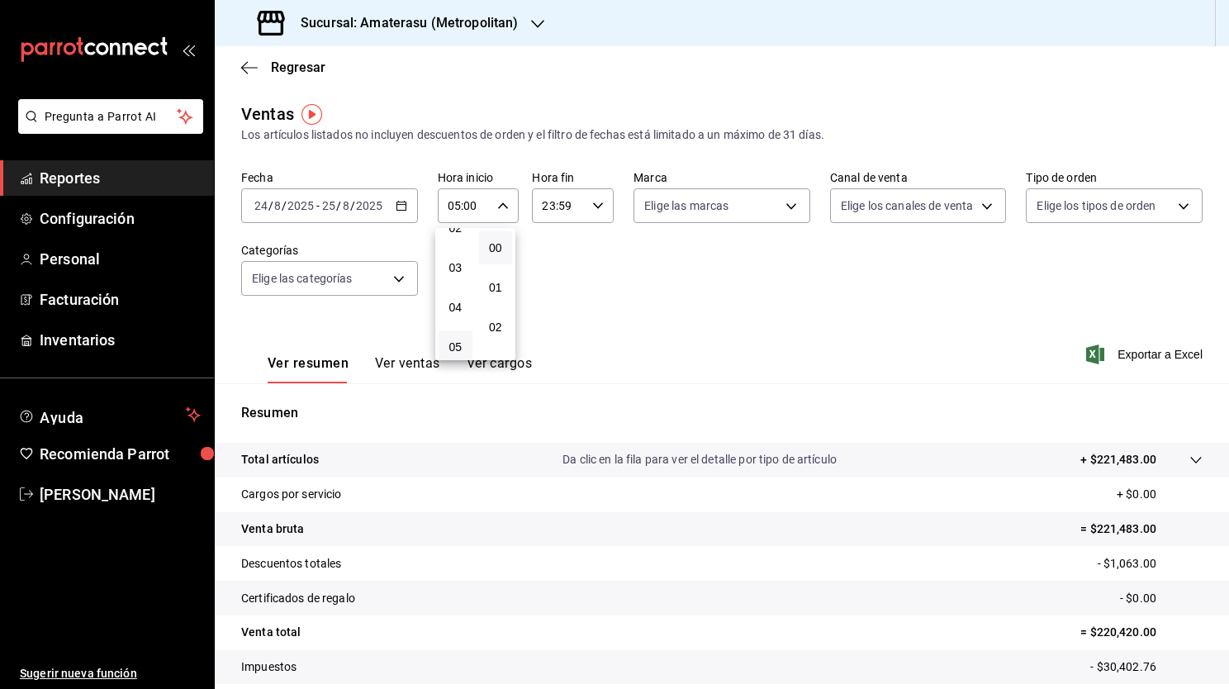
click at [590, 202] on div at bounding box center [614, 344] width 1229 height 689
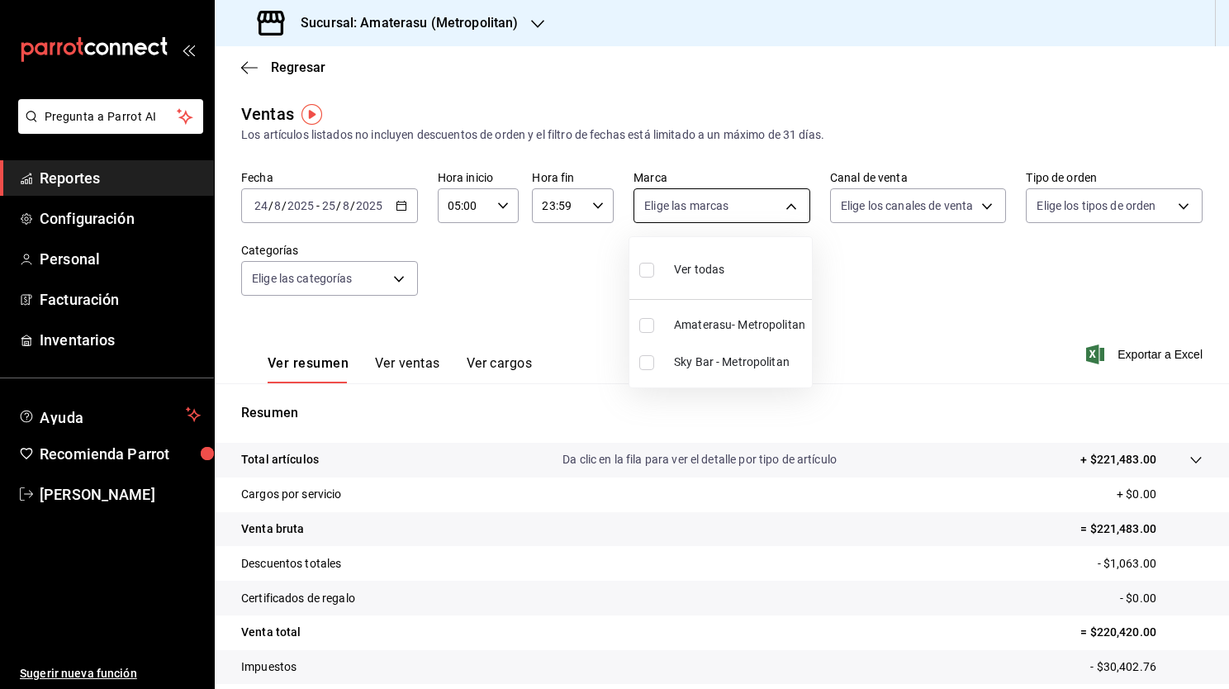
click at [646, 203] on body "Pregunta a Parrot AI Reportes Configuración Personal Facturación Inventarios Ay…" at bounding box center [614, 344] width 1229 height 689
click at [644, 362] on input "checkbox" at bounding box center [646, 362] width 15 height 15
checkbox input "true"
type input "f3afaab8-8c3d-4e49-a299-af9bdf6027b2"
drag, startPoint x: 1220, startPoint y: 420, endPoint x: 1209, endPoint y: 560, distance: 140.8
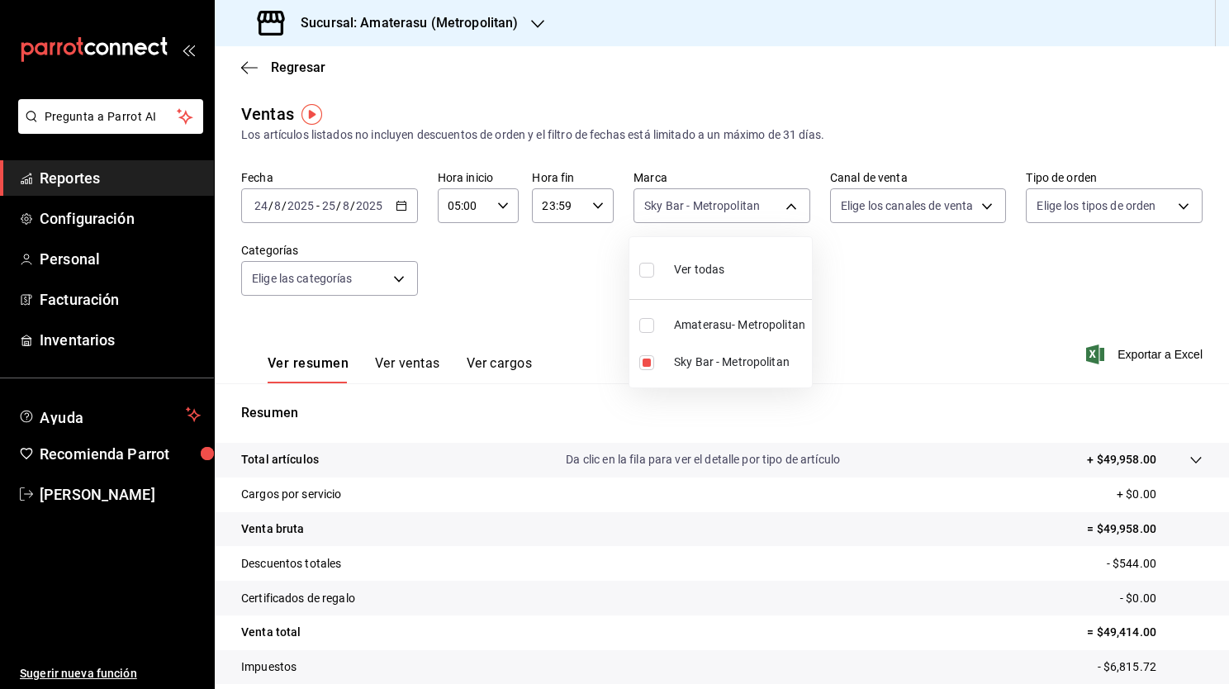
click at [1209, 560] on div at bounding box center [614, 344] width 1229 height 689
click at [995, 377] on div "Ver resumen Ver ventas Ver cargos Exportar a Excel" at bounding box center [722, 350] width 1014 height 68
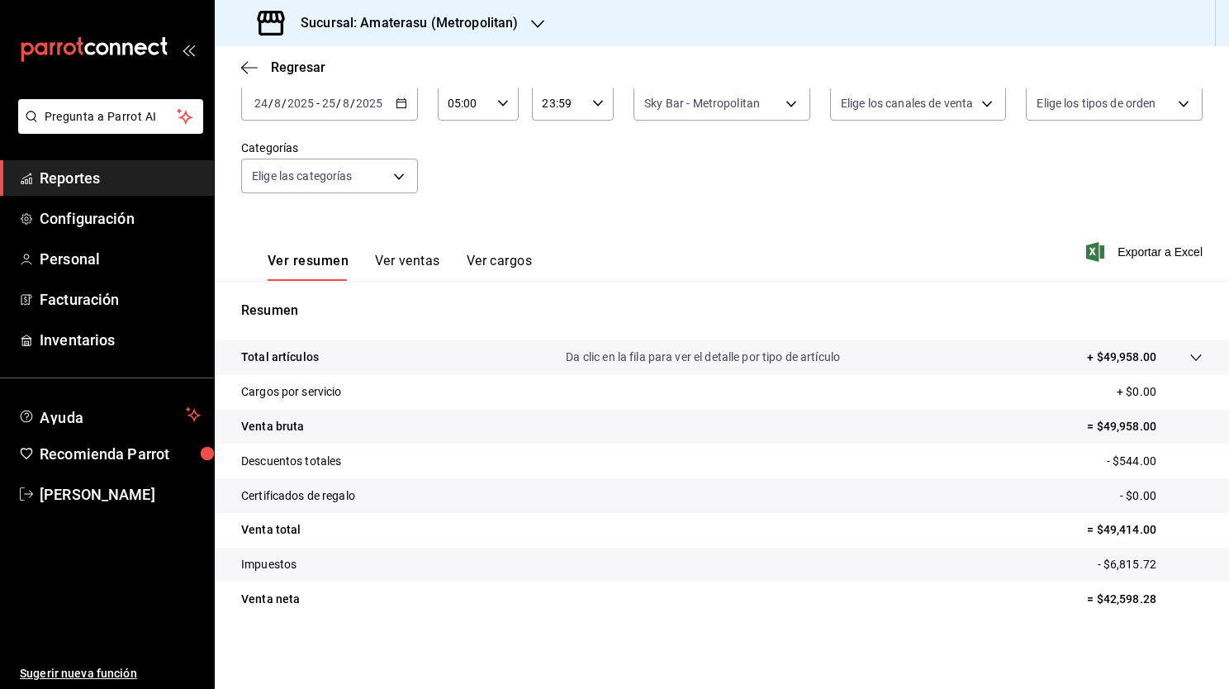
click at [539, 203] on div "Fecha [DATE] [DATE] - [DATE] [DATE] Hora inicio 05:00 Hora inicio Hora fin 23:5…" at bounding box center [721, 140] width 961 height 145
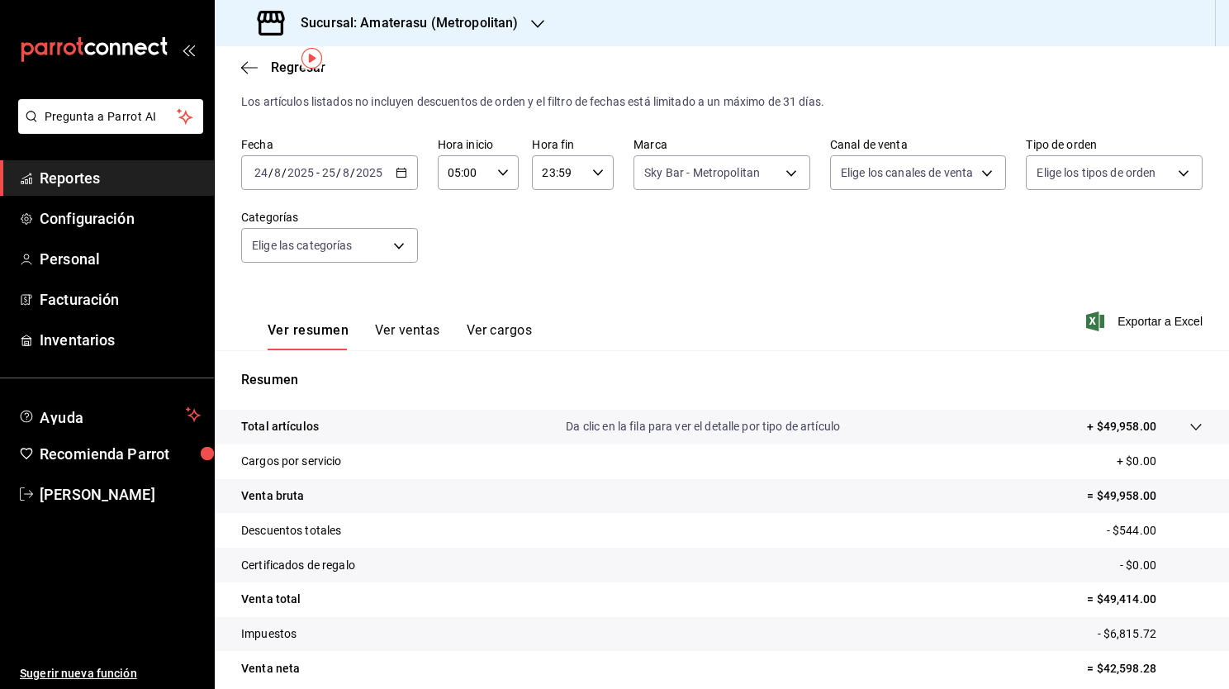
scroll to position [66, 0]
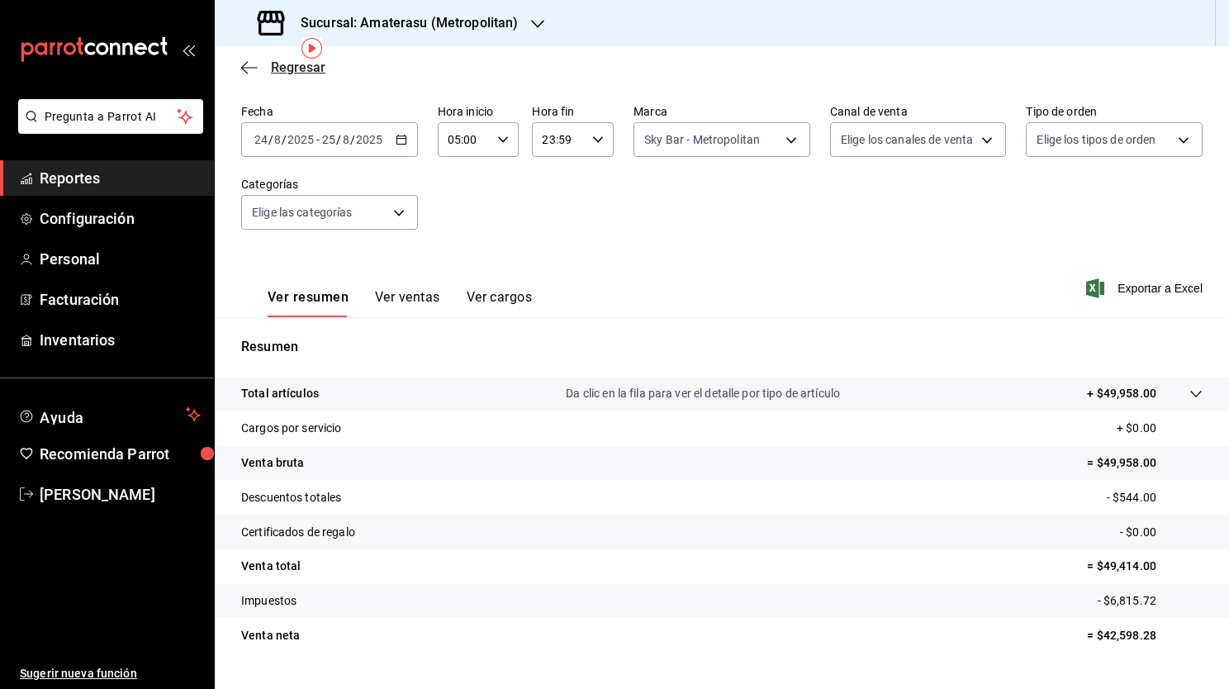
click at [248, 64] on icon "button" at bounding box center [249, 67] width 17 height 15
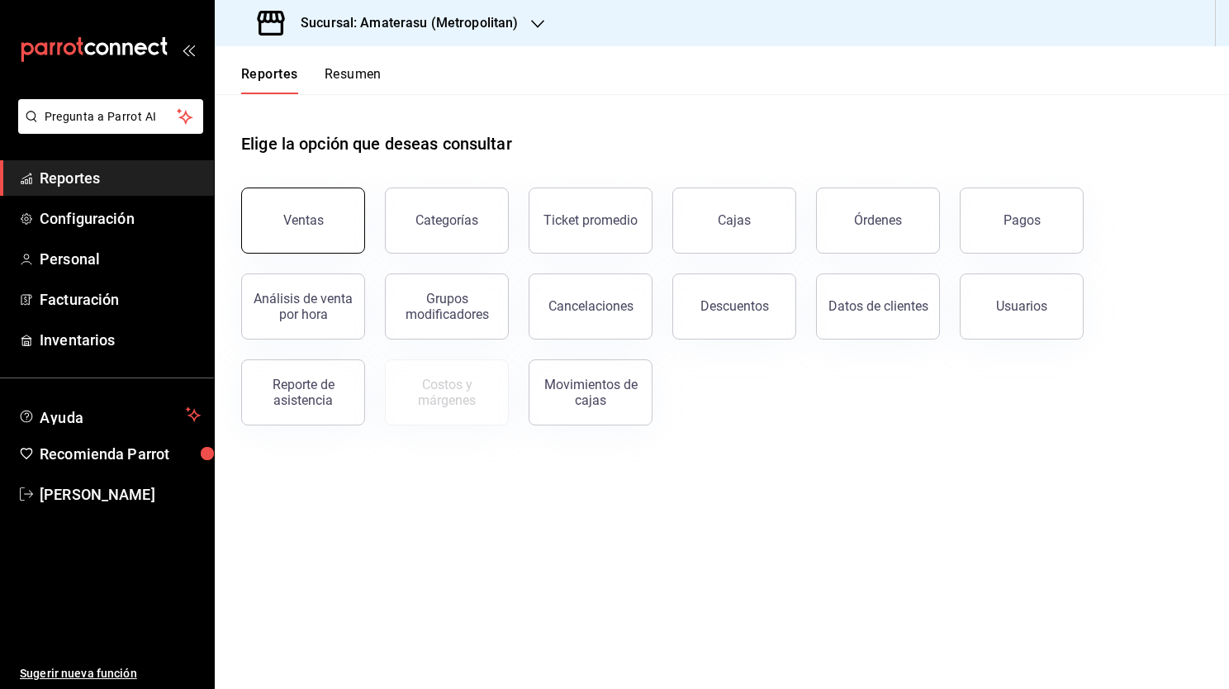
click at [315, 218] on div "Ventas" at bounding box center [303, 220] width 40 height 16
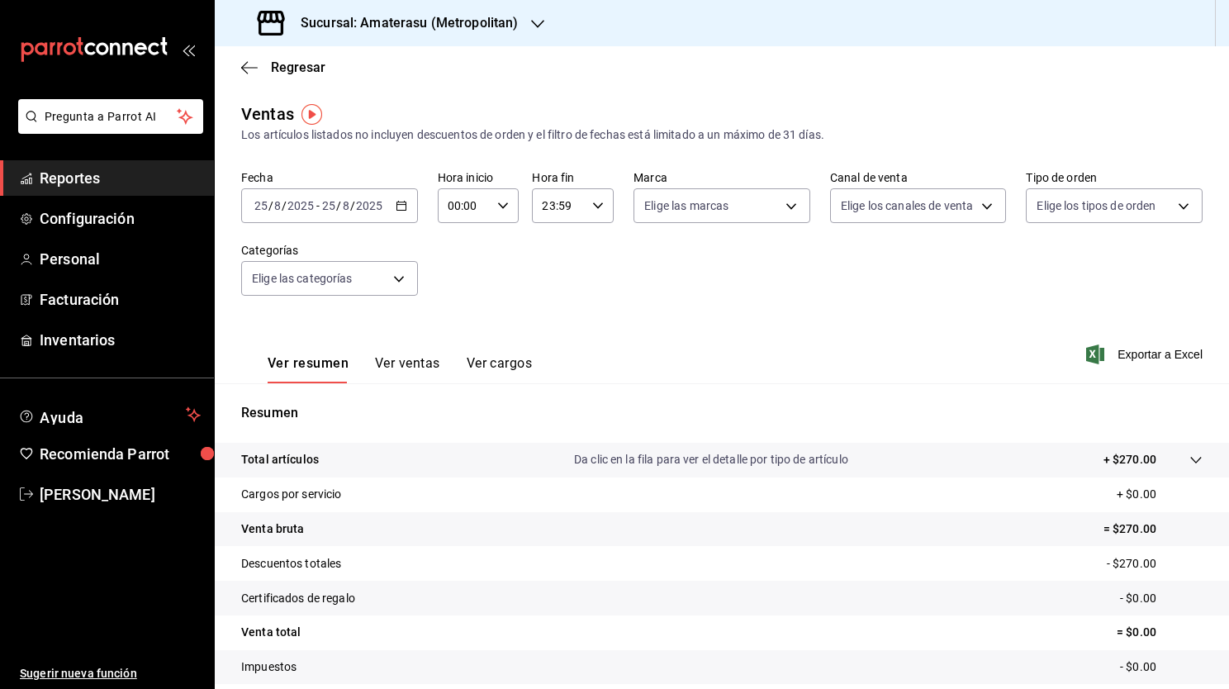
click at [401, 204] on \(Stroke\) "button" at bounding box center [400, 204] width 9 height 1
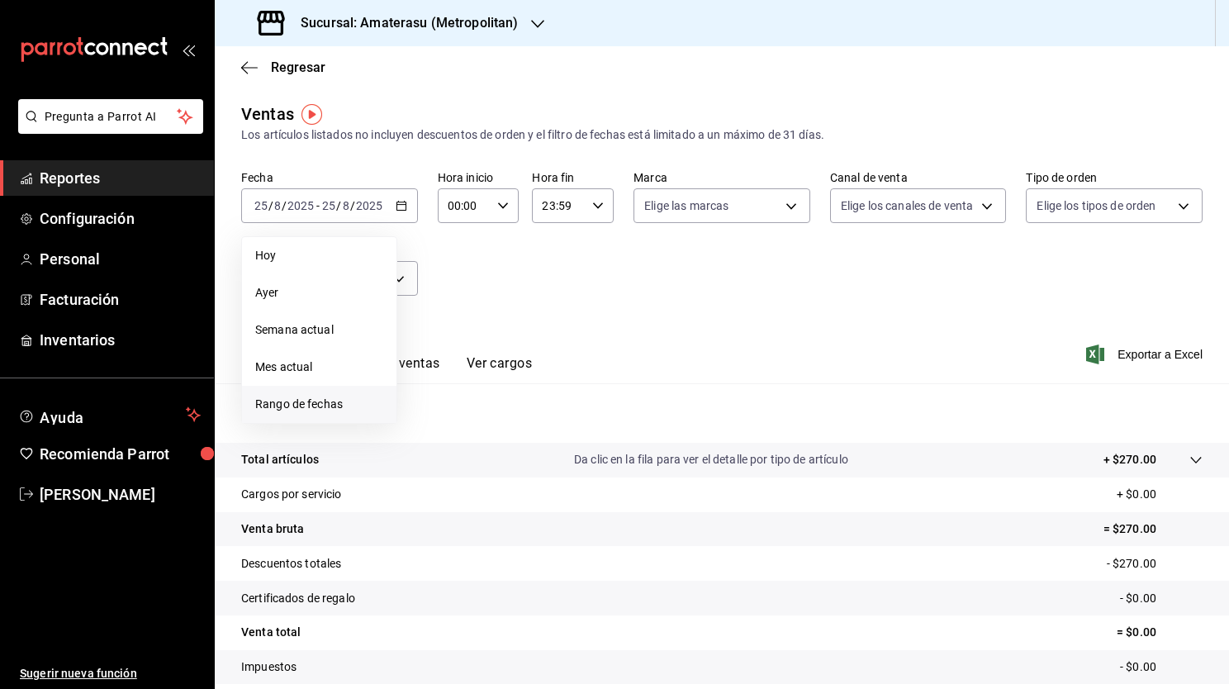
click at [349, 411] on span "Rango de fechas" at bounding box center [319, 404] width 128 height 17
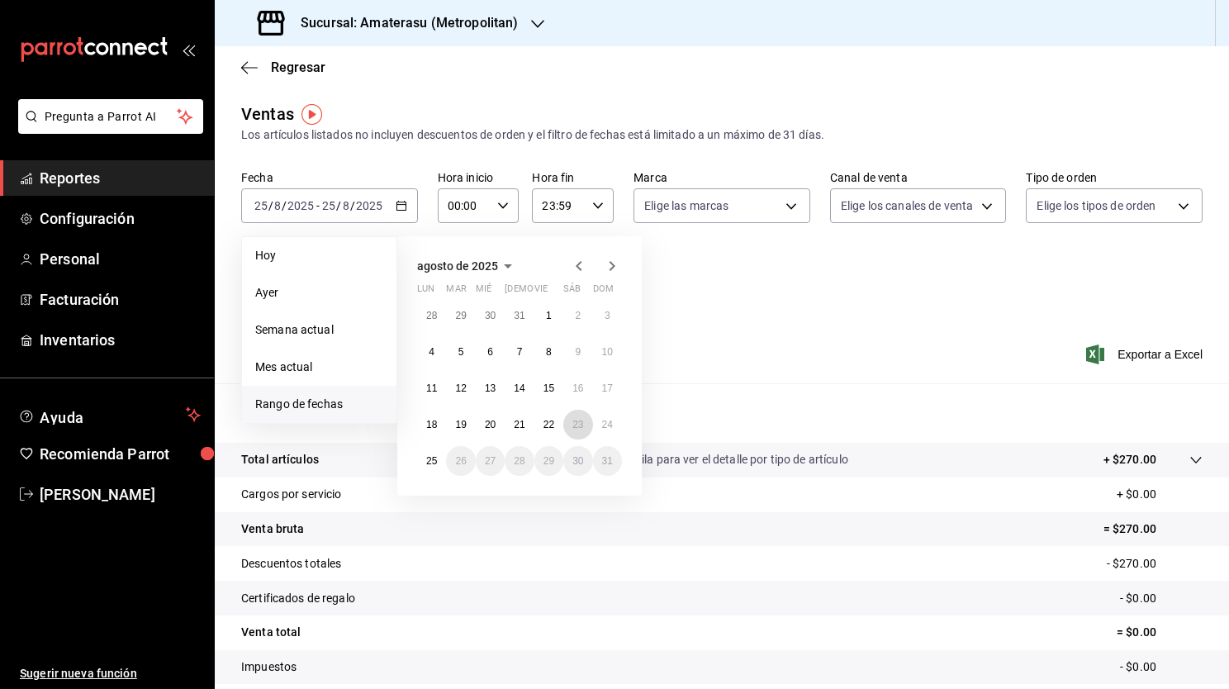
drag, startPoint x: 583, startPoint y: 436, endPoint x: 635, endPoint y: 431, distance: 52.3
click at [635, 431] on div "agosto de 2025 lun mar [PERSON_NAME] vie sáb dom 28 29 30 31 1 2 3 4 5 6 7 8 9 …" at bounding box center [519, 365] width 244 height 259
click at [613, 425] on button "24" at bounding box center [607, 425] width 29 height 30
click at [442, 454] on button "25" at bounding box center [431, 461] width 29 height 30
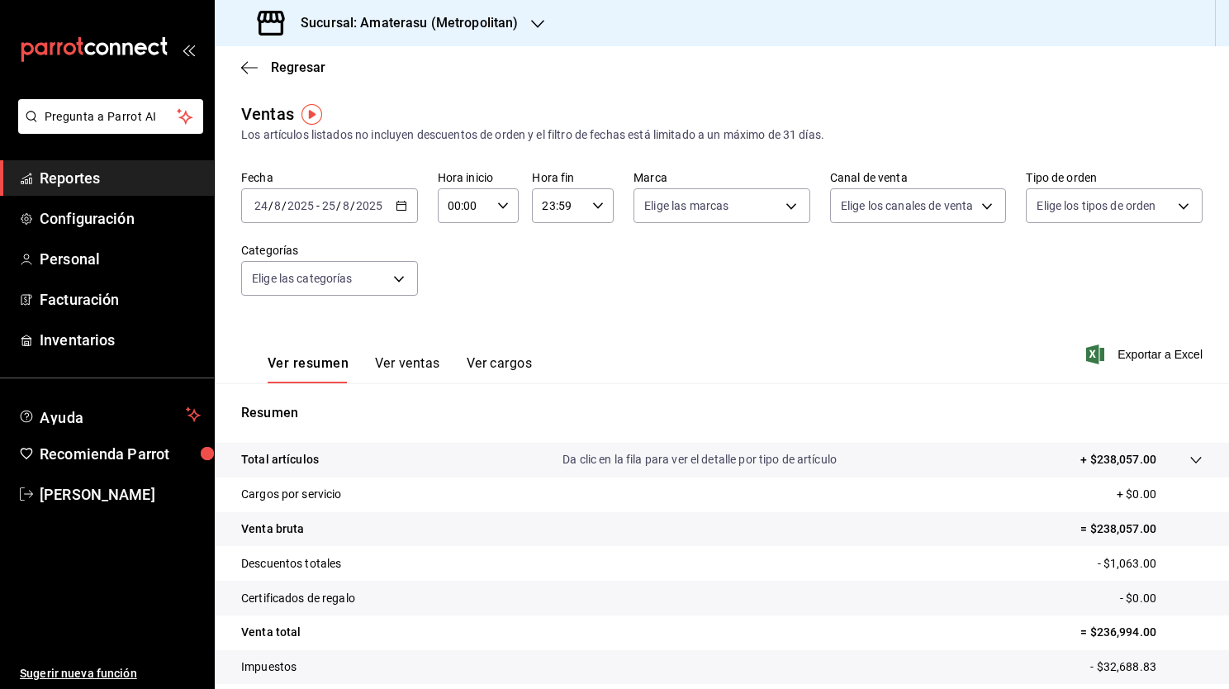
click at [490, 206] on div "00:00 Hora inicio" at bounding box center [479, 205] width 82 height 35
click at [449, 334] on span "02" at bounding box center [455, 326] width 14 height 13
type input "02:00"
click at [457, 345] on span "05" at bounding box center [455, 346] width 14 height 13
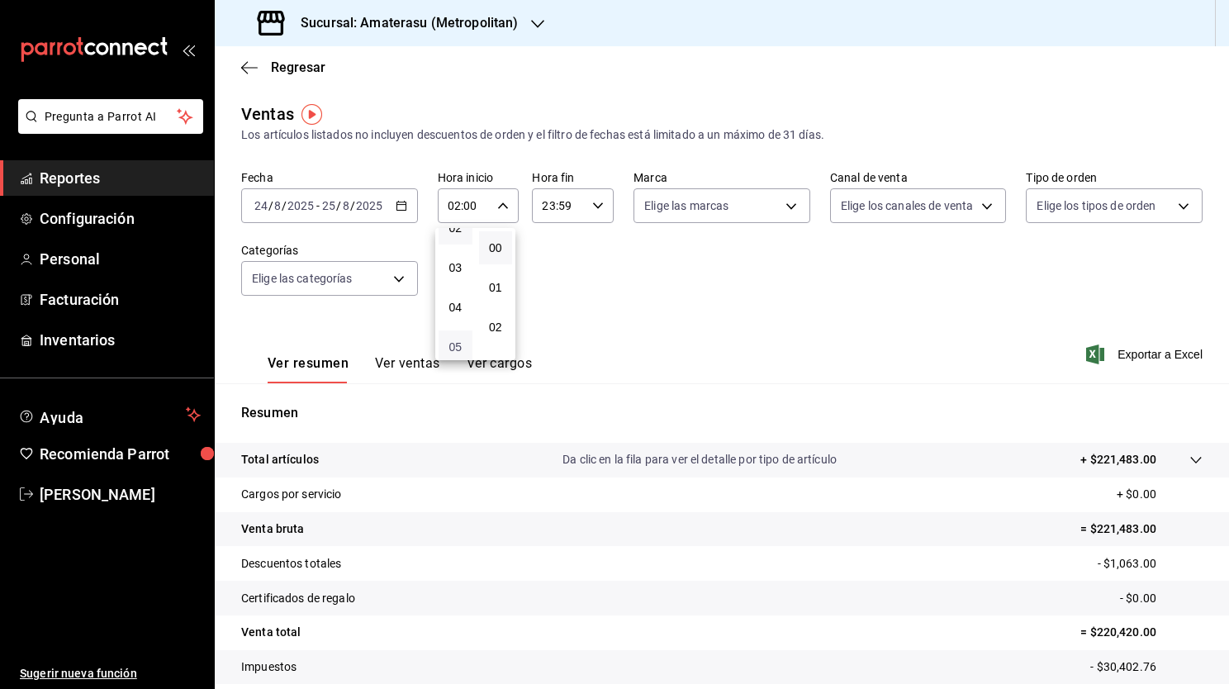
type input "05:00"
click at [582, 208] on div at bounding box center [614, 344] width 1229 height 689
click at [582, 208] on div "23:59 Hora fin" at bounding box center [573, 205] width 82 height 35
click at [651, 249] on div at bounding box center [614, 344] width 1229 height 689
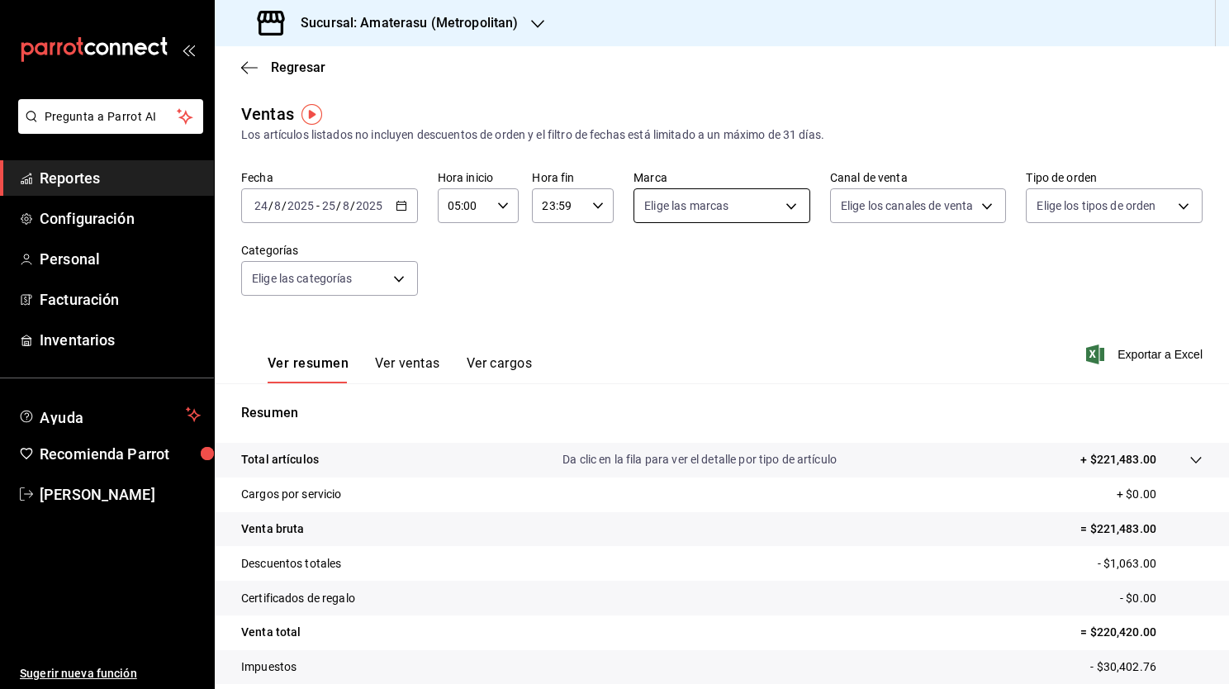
click at [724, 214] on body "Pregunta a Parrot AI Reportes Configuración Personal Facturación Inventarios Ay…" at bounding box center [614, 344] width 1229 height 689
click at [660, 368] on label at bounding box center [649, 362] width 21 height 15
click at [654, 368] on input "checkbox" at bounding box center [646, 362] width 15 height 15
checkbox input "false"
click at [639, 362] on input "checkbox" at bounding box center [646, 362] width 15 height 15
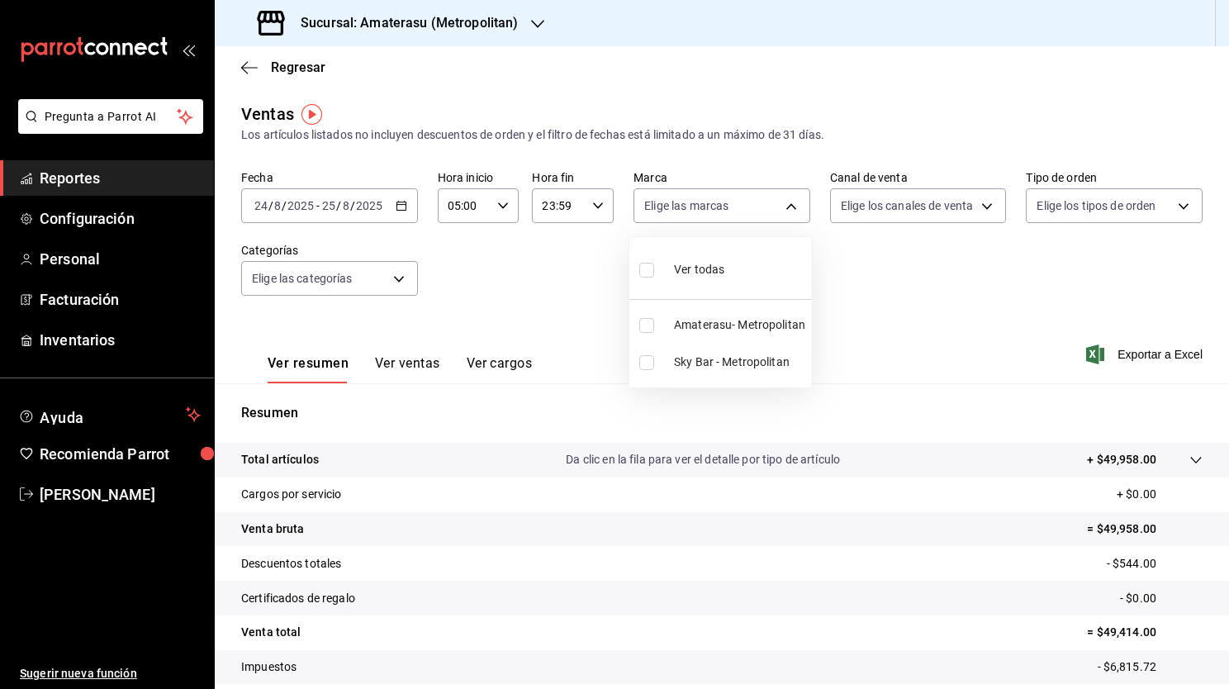
checkbox input "true"
type input "f3afaab8-8c3d-4e49-a299-af9bdf6027b2"
click at [1054, 249] on div at bounding box center [614, 344] width 1229 height 689
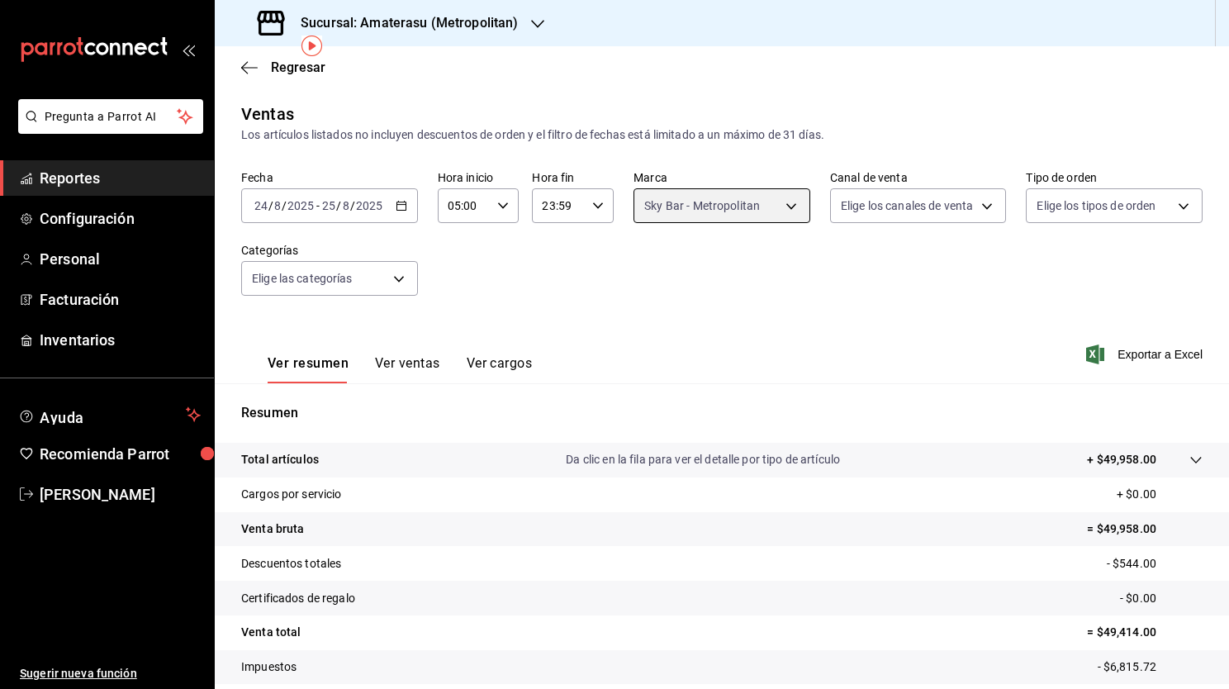
scroll to position [102, 0]
